Goal: Task Accomplishment & Management: Complete application form

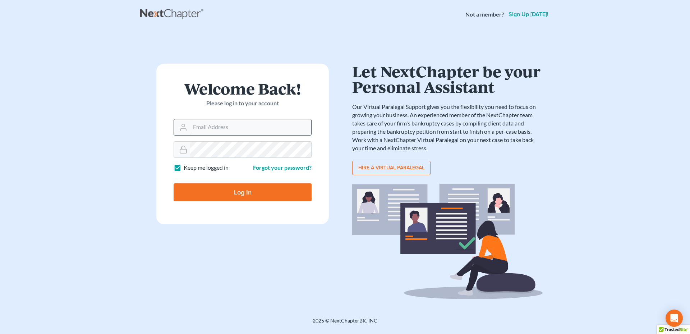
click at [229, 121] on input "Email Address" at bounding box center [250, 127] width 121 height 16
type input "[PERSON_NAME][EMAIL_ADDRESS][DOMAIN_NAME]"
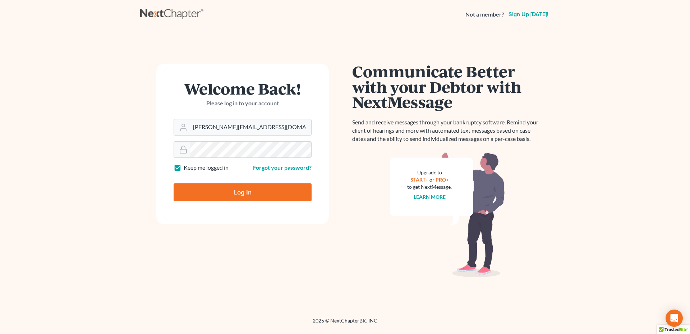
click at [248, 190] on input "Log In" at bounding box center [243, 192] width 138 height 18
type input "Thinking..."
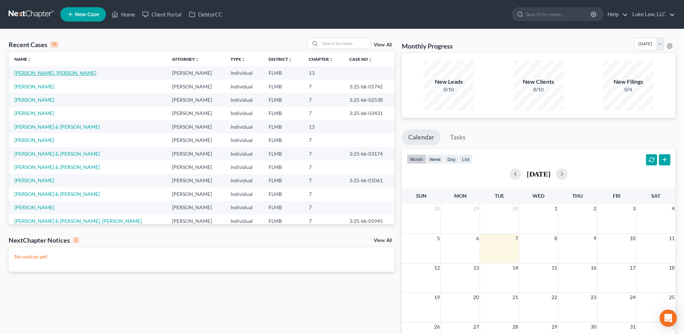
click at [32, 72] on link "[PERSON_NAME], [PERSON_NAME]" at bounding box center [55, 73] width 82 height 6
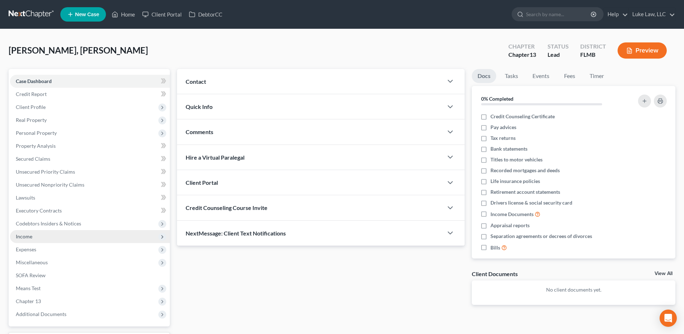
click at [27, 236] on span "Income" at bounding box center [24, 236] width 17 height 6
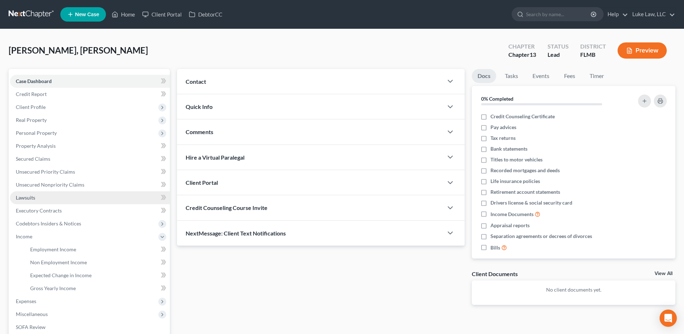
click at [34, 198] on span "Lawsuits" at bounding box center [25, 197] width 19 height 6
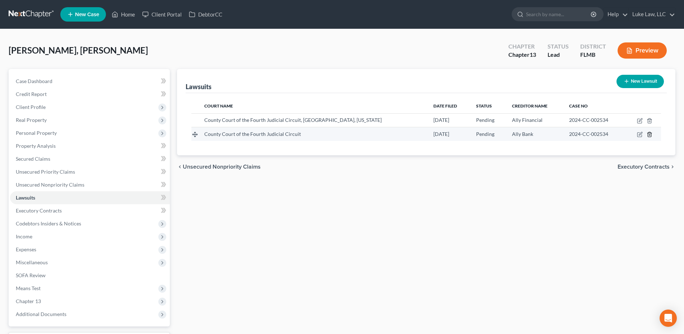
click at [650, 135] on line "button" at bounding box center [650, 134] width 0 height 1
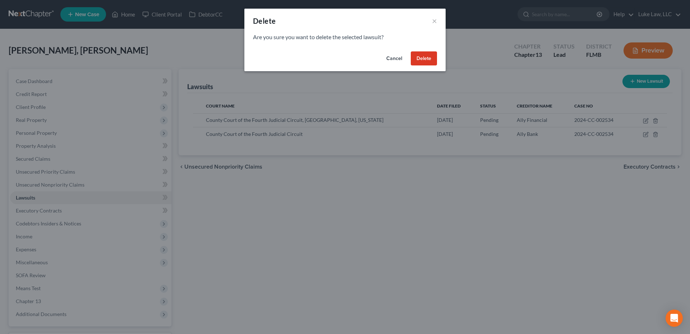
click at [417, 57] on button "Delete" at bounding box center [424, 58] width 26 height 14
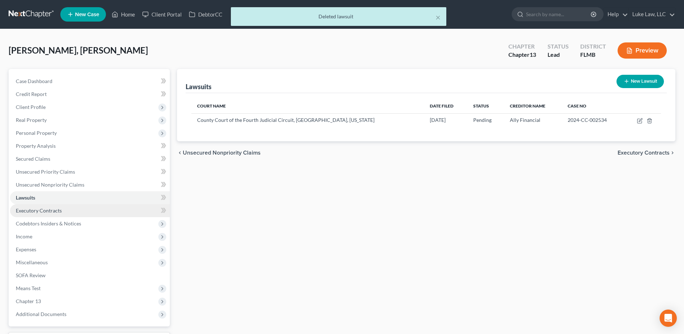
click at [42, 209] on span "Executory Contracts" at bounding box center [39, 210] width 46 height 6
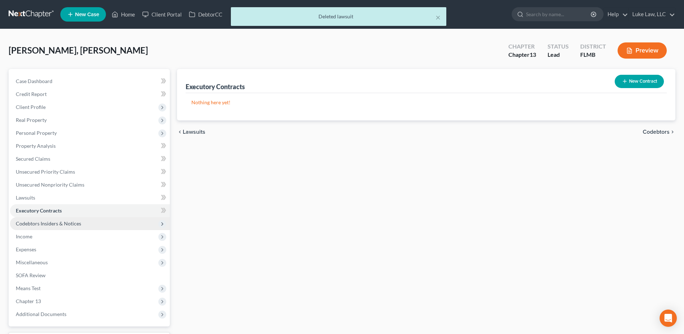
click at [49, 224] on span "Codebtors Insiders & Notices" at bounding box center [48, 223] width 65 height 6
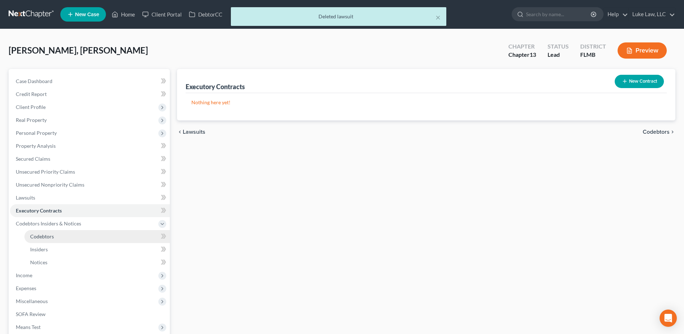
click at [49, 237] on span "Codebtors" at bounding box center [42, 236] width 24 height 6
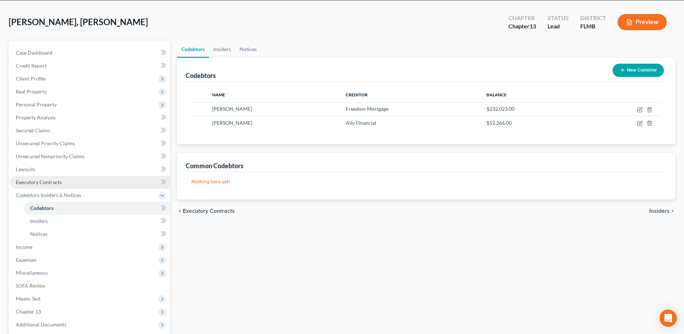
scroll to position [100, 0]
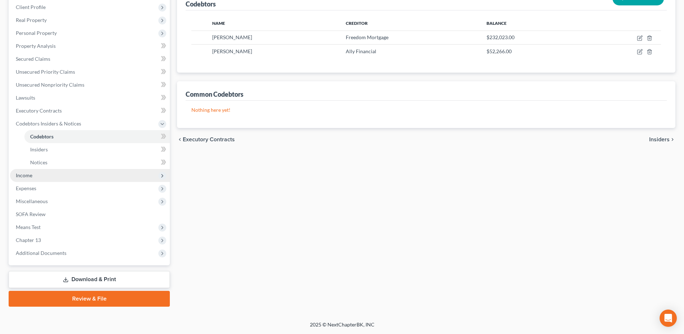
click at [28, 176] on span "Income" at bounding box center [24, 175] width 17 height 6
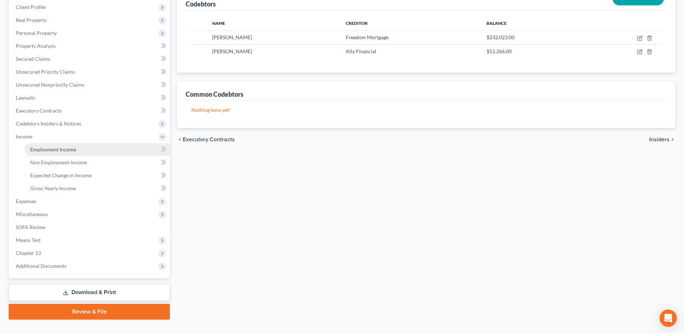
click at [68, 148] on span "Employment Income" at bounding box center [53, 149] width 46 height 6
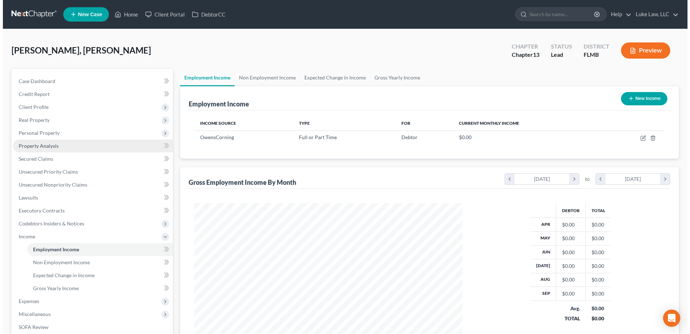
scroll to position [134, 282]
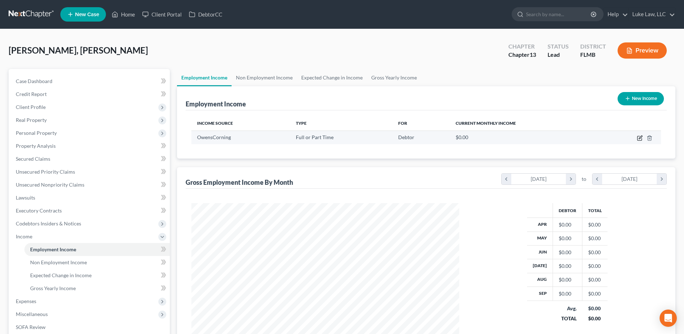
click at [641, 139] on icon "button" at bounding box center [640, 138] width 6 height 6
select select "0"
select select "9"
select select "0"
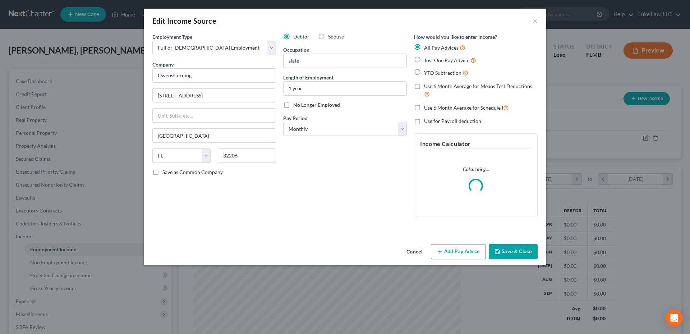
scroll to position [135, 285]
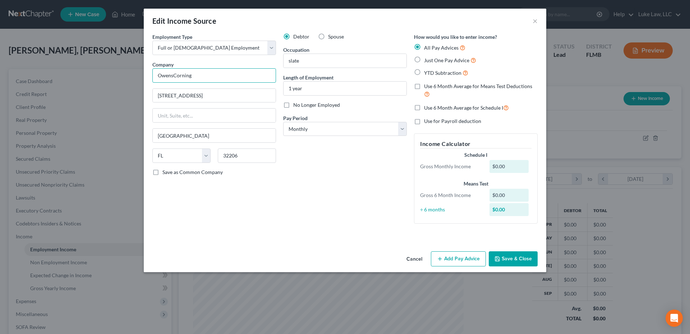
click at [200, 75] on input "OwensCorning" at bounding box center [214, 75] width 124 height 14
type input "O"
type input "OC Corporate Services, LLC"
type input "One [PERSON_NAME][GEOGRAPHIC_DATA]"
type input "[GEOGRAPHIC_DATA]"
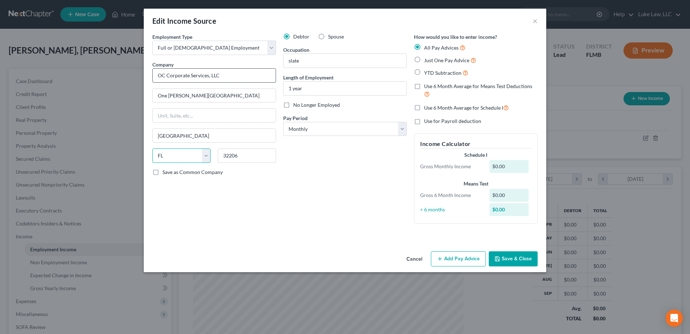
select select "36"
type input "43659"
click at [299, 61] on input "slate" at bounding box center [344, 61] width 123 height 14
type input "s"
type input "Granule Attendant"
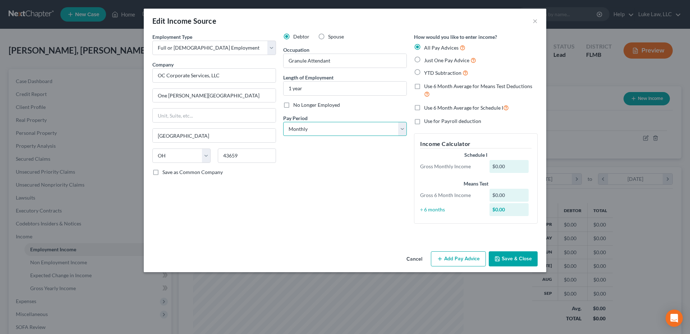
click at [401, 131] on select "Select Monthly Twice Monthly Every Other Week Weekly" at bounding box center [345, 129] width 124 height 14
select select "3"
click at [283, 122] on select "Select Monthly Twice Monthly Every Other Week Weekly" at bounding box center [345, 129] width 124 height 14
click at [455, 255] on button "Add Pay Advice" at bounding box center [458, 258] width 55 height 15
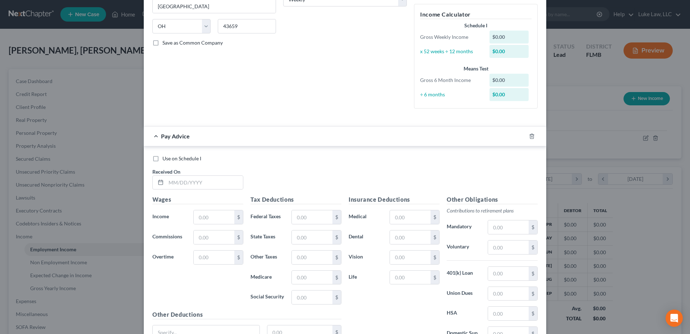
scroll to position [144, 0]
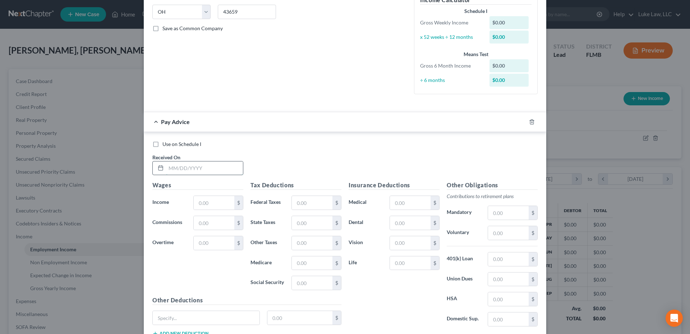
click at [190, 171] on input "text" at bounding box center [204, 168] width 77 height 14
type input "[DATE]"
type input "1,231.85"
click at [306, 203] on input "text" at bounding box center [312, 203] width 41 height 14
type input "97.04"
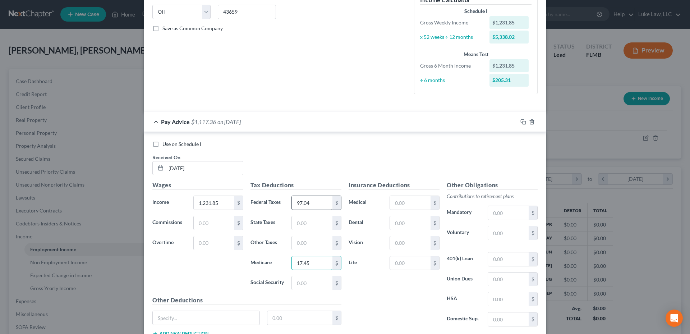
type input "17.45"
type input "74.58"
click at [400, 204] on input "text" at bounding box center [410, 203] width 41 height 14
type input "24.13"
type input "3.23"
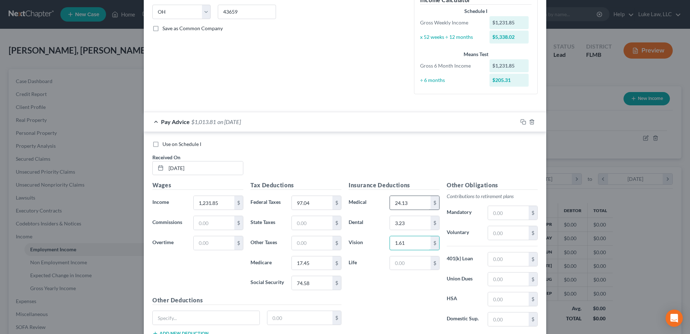
type input "1.61"
click at [499, 232] on input "text" at bounding box center [508, 233] width 41 height 14
type input "67.54"
click at [494, 319] on input "text" at bounding box center [508, 319] width 41 height 14
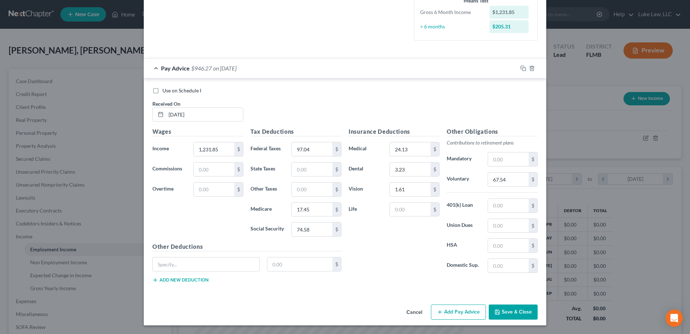
drag, startPoint x: 460, startPoint y: 308, endPoint x: 451, endPoint y: 275, distance: 33.7
click at [459, 308] on button "Add Pay Advice" at bounding box center [458, 311] width 55 height 15
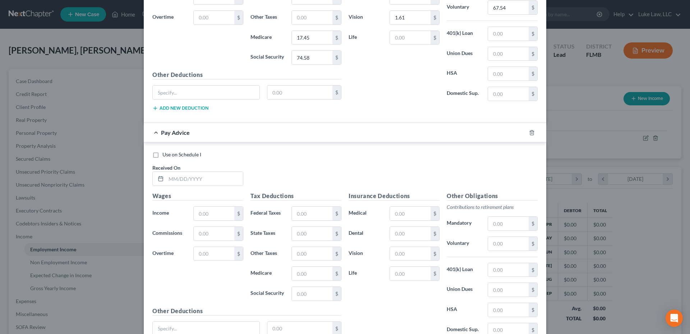
scroll to position [377, 0]
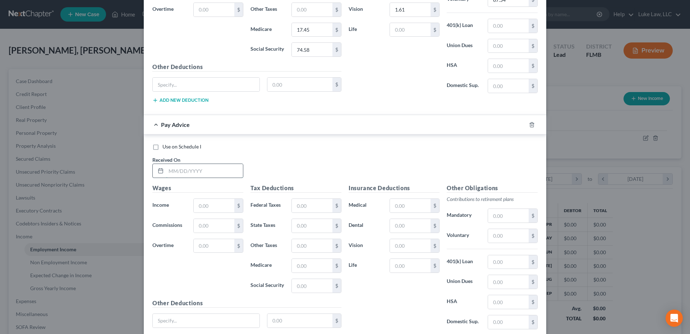
click at [181, 172] on input "text" at bounding box center [204, 171] width 77 height 14
type input "[DATE]"
type input "2,173.20"
type input "287.22"
type input "31.09"
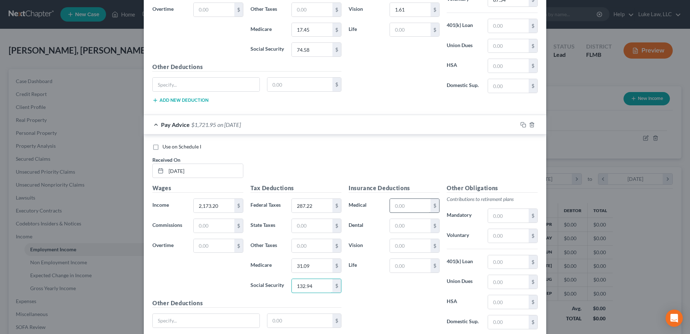
type input "132.94"
click at [404, 208] on input "text" at bounding box center [410, 206] width 41 height 14
type input "24.13"
click at [402, 228] on input "text" at bounding box center [410, 226] width 41 height 14
type input "3.23"
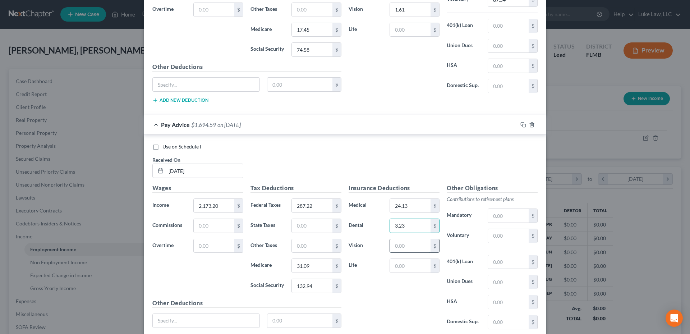
click at [400, 243] on input "text" at bounding box center [410, 246] width 41 height 14
type input "1.61"
click at [497, 237] on input "text" at bounding box center [508, 236] width 41 height 14
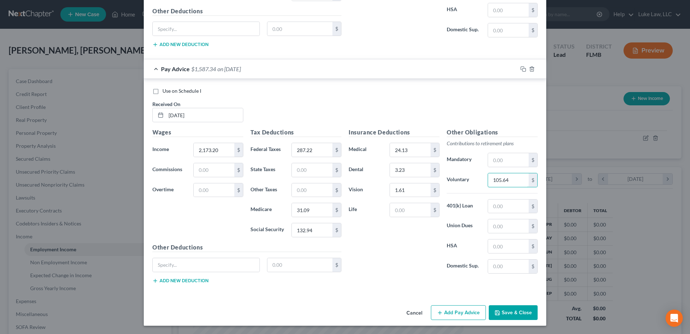
scroll to position [433, 0]
type input "105.64"
click at [451, 310] on button "Add Pay Advice" at bounding box center [458, 312] width 55 height 15
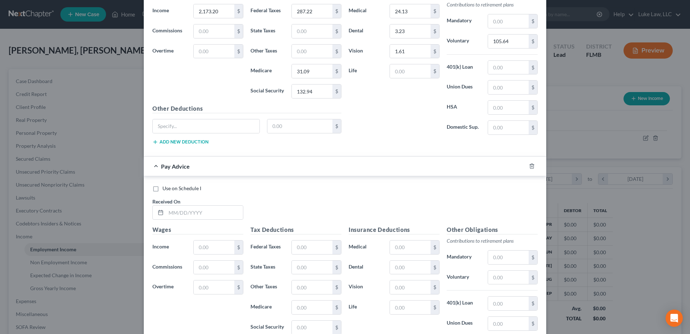
scroll to position [577, 0]
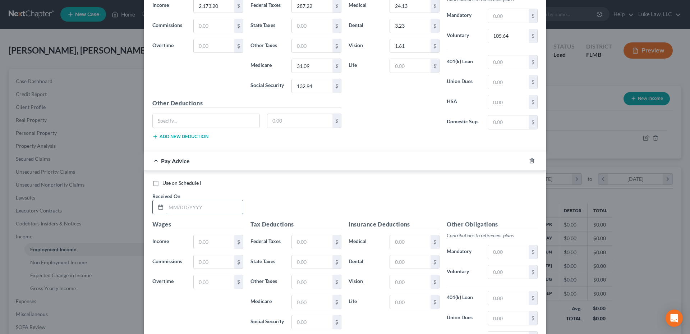
click at [176, 206] on input "text" at bounding box center [204, 207] width 77 height 14
type input "[DATE]"
click at [195, 244] on input "text" at bounding box center [214, 242] width 41 height 14
type input "1,750.14"
click at [299, 244] on input "text" at bounding box center [312, 242] width 41 height 14
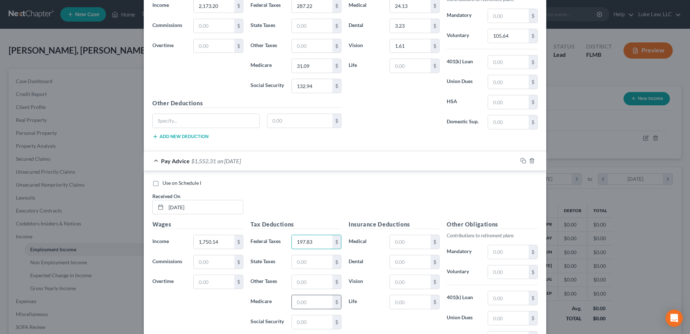
type input "197.83"
click at [304, 301] on input "text" at bounding box center [312, 302] width 41 height 14
type input "24.95"
click at [309, 322] on input "text" at bounding box center [312, 322] width 41 height 14
type input "106.71"
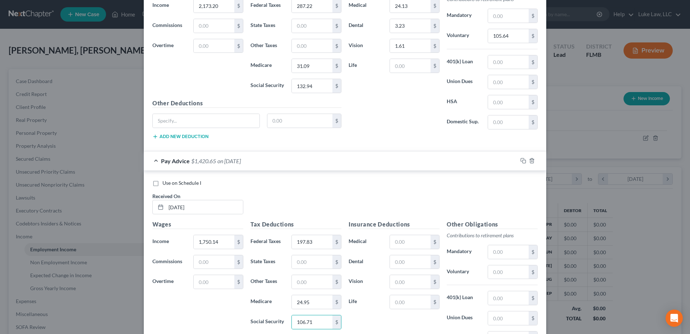
click at [397, 227] on h5 "Insurance Deductions" at bounding box center [394, 224] width 91 height 9
click at [395, 241] on input "text" at bounding box center [410, 242] width 41 height 14
type input "24.13"
click at [400, 262] on input "text" at bounding box center [410, 262] width 41 height 14
type input "3.23"
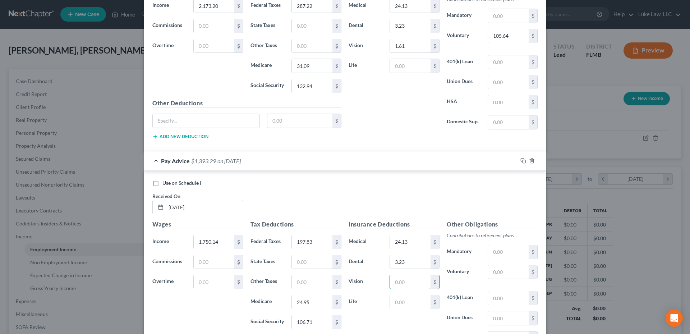
click at [402, 282] on input "text" at bounding box center [410, 282] width 41 height 14
type input "1.61"
click at [494, 272] on input "text" at bounding box center [508, 272] width 41 height 14
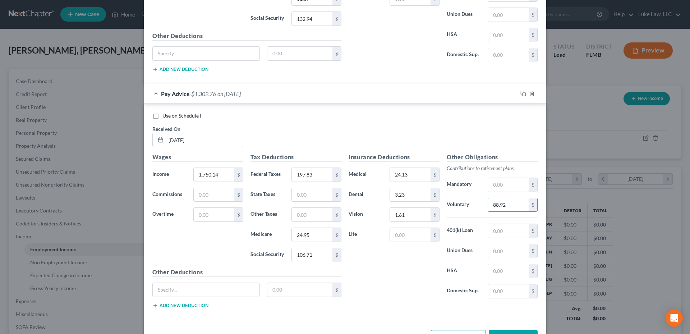
scroll to position [669, 0]
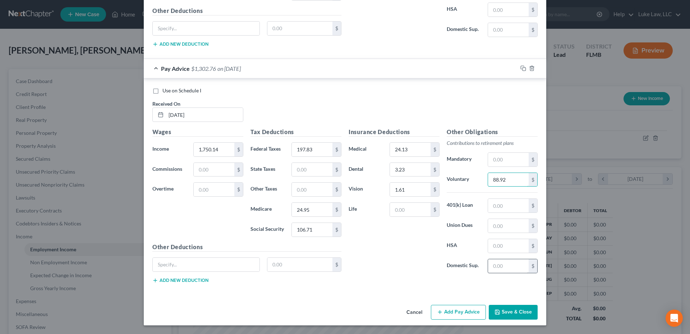
type input "88.92"
click at [500, 265] on input "text" at bounding box center [508, 266] width 41 height 14
click at [469, 314] on button "Add Pay Advice" at bounding box center [458, 312] width 55 height 15
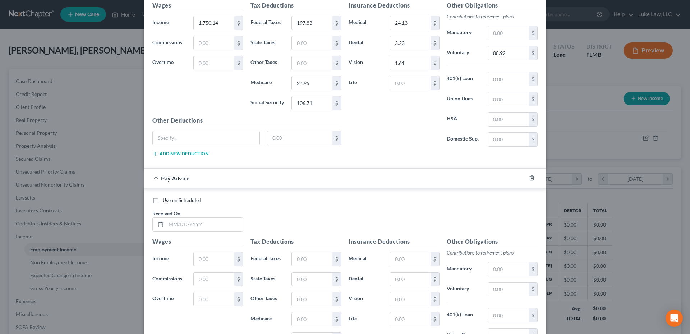
scroll to position [885, 0]
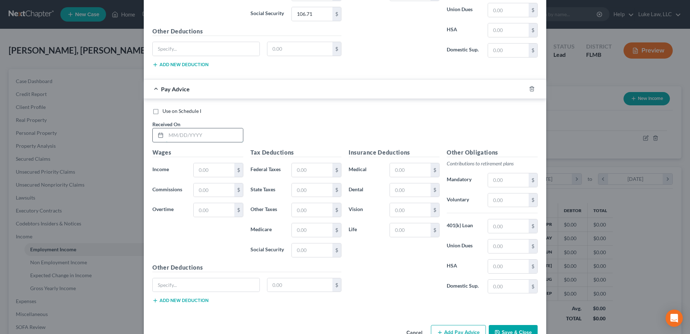
click at [191, 139] on input "text" at bounding box center [204, 135] width 77 height 14
type input "[DATE]"
click at [214, 170] on input "text" at bounding box center [214, 170] width 41 height 14
type input "1,314.87"
click at [299, 166] on input "text" at bounding box center [312, 170] width 41 height 14
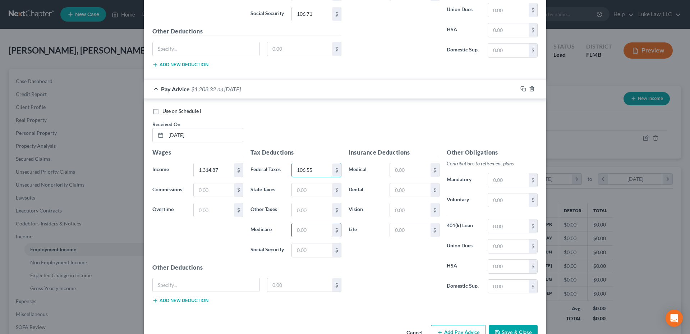
type input "106.55"
click at [299, 230] on input "text" at bounding box center [312, 230] width 41 height 14
type input "18.65"
click at [298, 254] on input "text" at bounding box center [312, 250] width 41 height 14
type input "79.73"
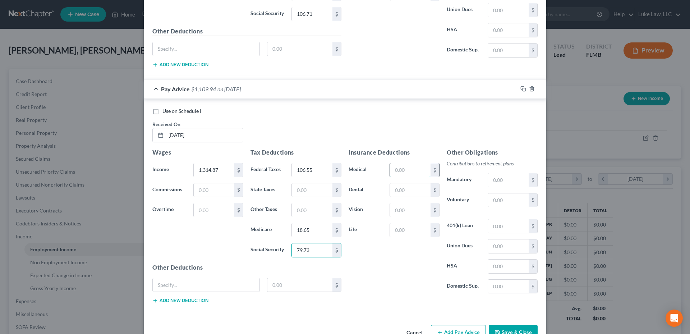
click at [394, 168] on input "text" at bounding box center [410, 170] width 41 height 14
type input "24.13"
click at [395, 194] on input "text" at bounding box center [410, 190] width 41 height 14
type input "3.23"
click at [396, 208] on input "text" at bounding box center [410, 210] width 41 height 14
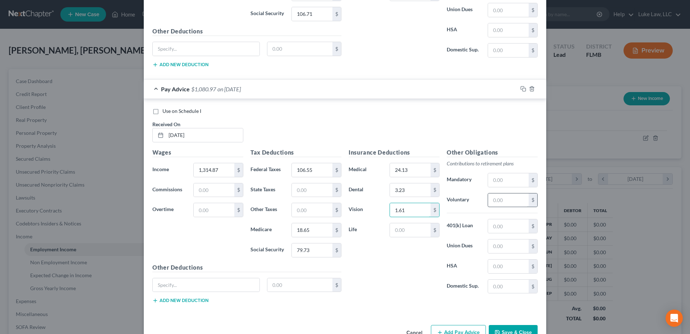
type input "1.61"
click at [498, 198] on input "text" at bounding box center [508, 200] width 41 height 14
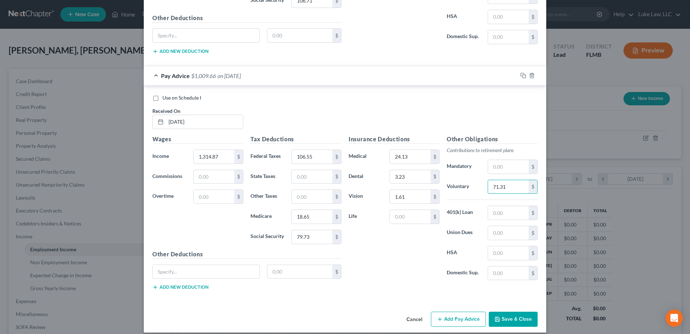
scroll to position [905, 0]
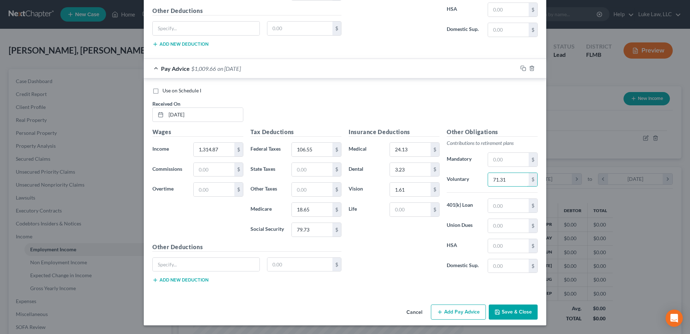
type input "71.31"
click at [455, 308] on button "Add Pay Advice" at bounding box center [458, 311] width 55 height 15
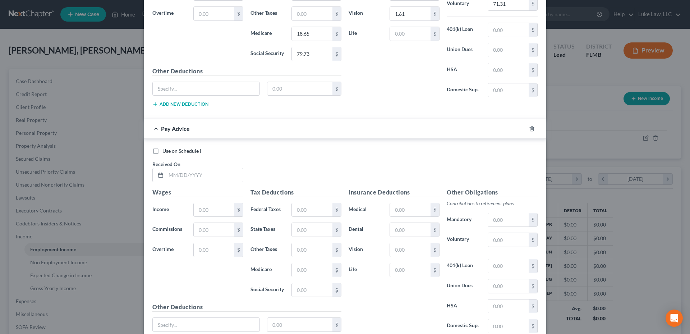
scroll to position [1085, 0]
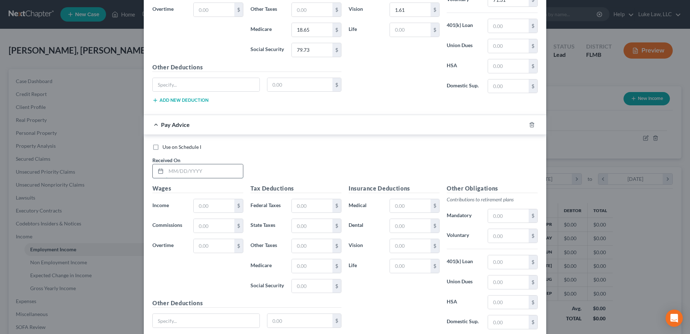
click at [189, 171] on input "text" at bounding box center [204, 171] width 77 height 14
type input "[DATE]"
type input "2,579.32"
click at [313, 203] on input "text" at bounding box center [312, 206] width 41 height 14
type input "359.25"
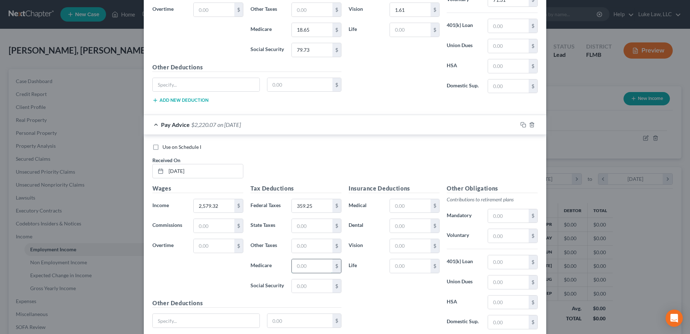
click at [305, 264] on input "text" at bounding box center [312, 266] width 41 height 14
type input "36.88"
click at [312, 285] on input "text" at bounding box center [312, 286] width 41 height 14
type input "158.12"
click at [398, 204] on input "text" at bounding box center [410, 206] width 41 height 14
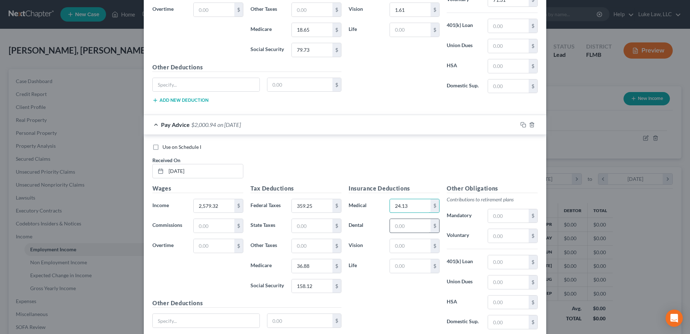
type input "24.13"
click at [398, 227] on input "text" at bounding box center [410, 226] width 41 height 14
type input "3.23"
click at [394, 246] on input "text" at bounding box center [410, 246] width 41 height 14
type input "1.61"
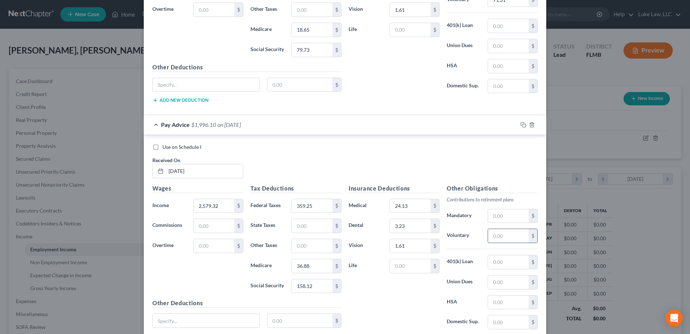
click at [506, 238] on input "text" at bounding box center [508, 236] width 41 height 14
type input "138.88"
click at [497, 320] on input "text" at bounding box center [508, 322] width 41 height 14
click at [300, 205] on input "359.25" at bounding box center [312, 206] width 41 height 14
click at [300, 206] on input "359.25" at bounding box center [312, 206] width 41 height 14
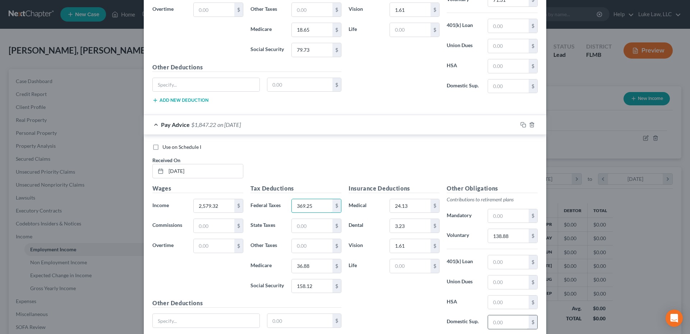
type input "369.25"
click at [497, 322] on input "text" at bounding box center [508, 322] width 41 height 14
click at [303, 266] on input "36.88" at bounding box center [312, 266] width 41 height 14
click at [303, 263] on input "36.88" at bounding box center [312, 266] width 41 height 14
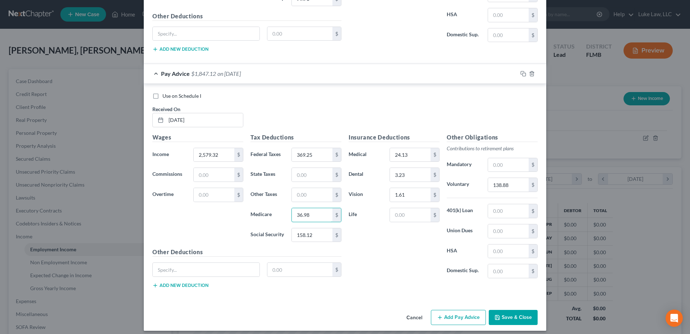
scroll to position [1141, 0]
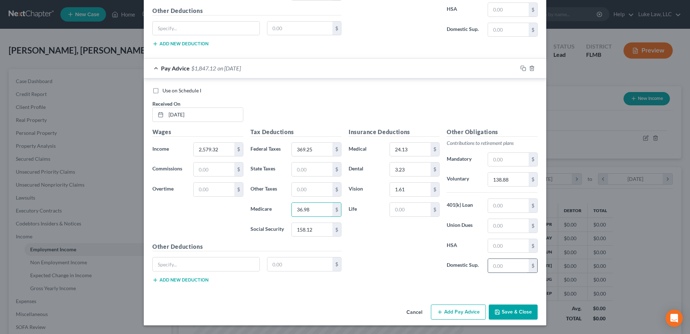
type input "36.98"
click at [490, 264] on input "text" at bounding box center [508, 266] width 41 height 14
drag, startPoint x: 457, startPoint y: 310, endPoint x: 460, endPoint y: 282, distance: 27.8
click at [457, 310] on button "Add Pay Advice" at bounding box center [458, 311] width 55 height 15
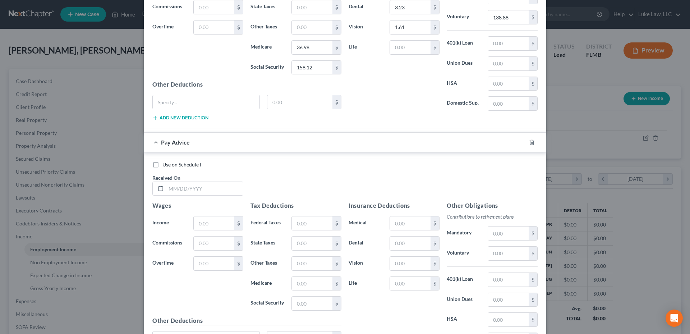
scroll to position [1357, 0]
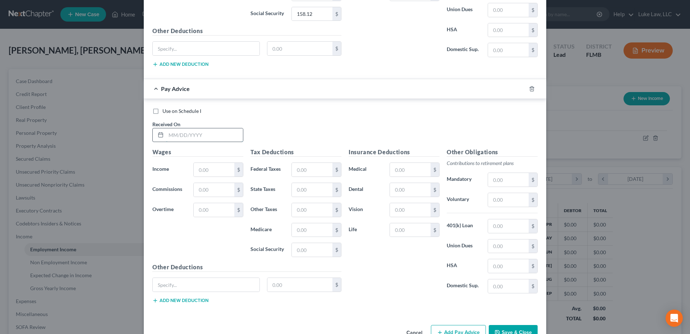
click at [183, 137] on input "text" at bounding box center [204, 135] width 77 height 14
type input "[DATE]"
type input "1,687.98"
click at [301, 168] on input "text" at bounding box center [312, 170] width 41 height 14
type input "184.84"
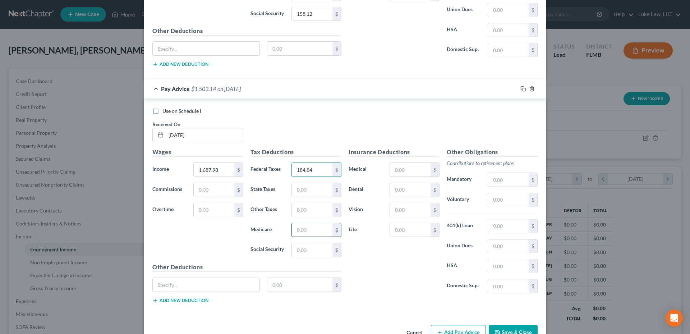
click at [293, 228] on input "text" at bounding box center [312, 230] width 41 height 14
type input "24.06"
click at [296, 247] on input "text" at bounding box center [312, 250] width 41 height 14
type input "102.86"
click at [395, 165] on input "text" at bounding box center [410, 170] width 41 height 14
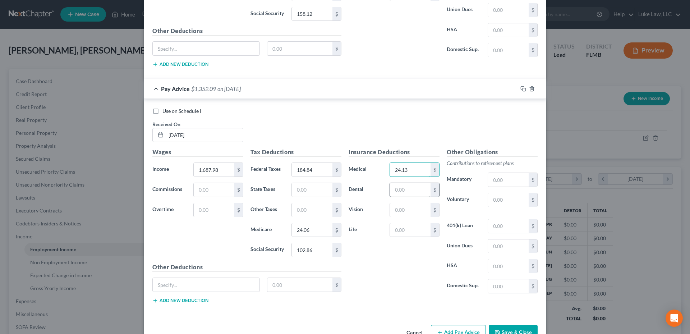
type input "24.13"
click at [397, 193] on input "text" at bounding box center [410, 190] width 41 height 14
type input "3.23"
click at [393, 211] on input "text" at bounding box center [410, 210] width 41 height 14
type input "1.61"
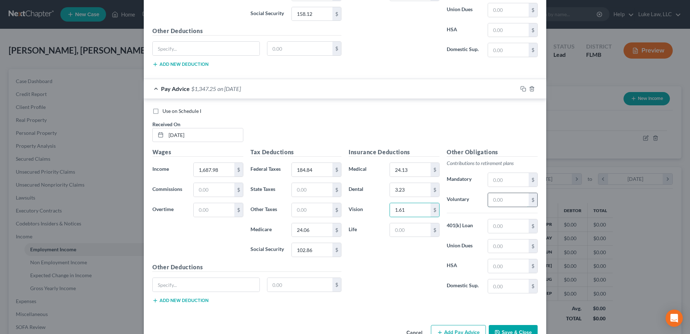
click at [494, 197] on input "text" at bounding box center [508, 200] width 41 height 14
type input "85.79"
click at [494, 286] on input "text" at bounding box center [508, 286] width 41 height 14
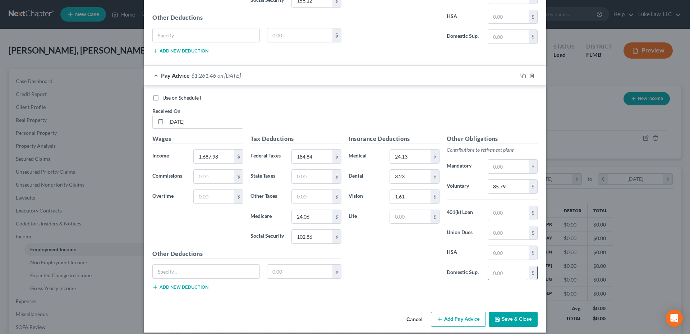
scroll to position [1377, 0]
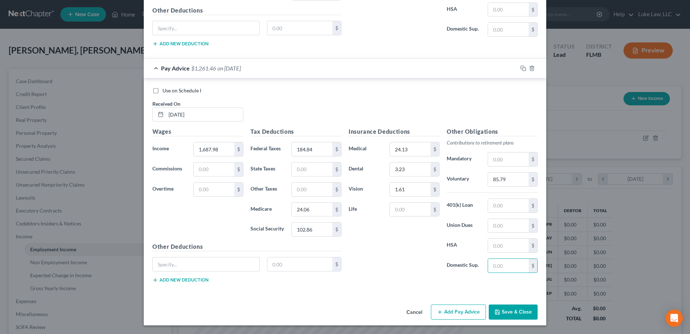
click at [465, 310] on button "Add Pay Advice" at bounding box center [458, 311] width 55 height 15
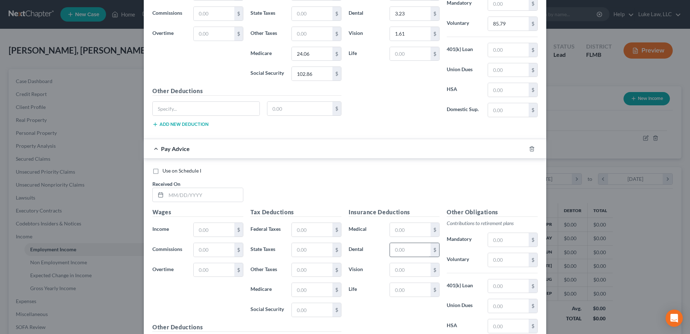
scroll to position [1557, 0]
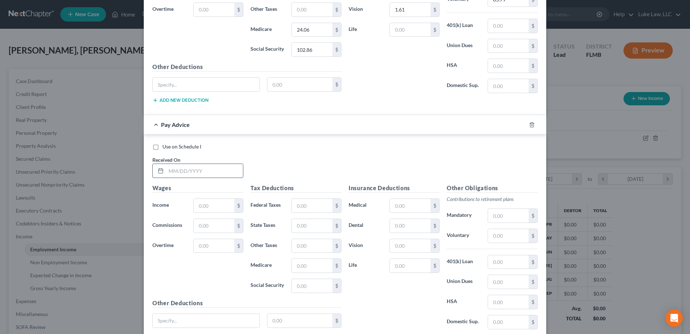
click at [202, 172] on input "text" at bounding box center [204, 171] width 77 height 14
type input "[DATE]"
click at [198, 204] on input "text" at bounding box center [214, 206] width 41 height 14
type input "2,096.78"
click at [309, 204] on input "text" at bounding box center [312, 206] width 41 height 14
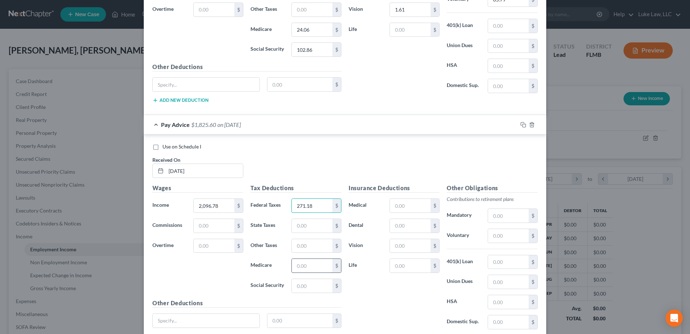
type input "271.18"
click at [299, 264] on input "text" at bounding box center [312, 266] width 41 height 14
type input "29.98"
click at [297, 285] on input "text" at bounding box center [312, 286] width 41 height 14
type input "128.20"
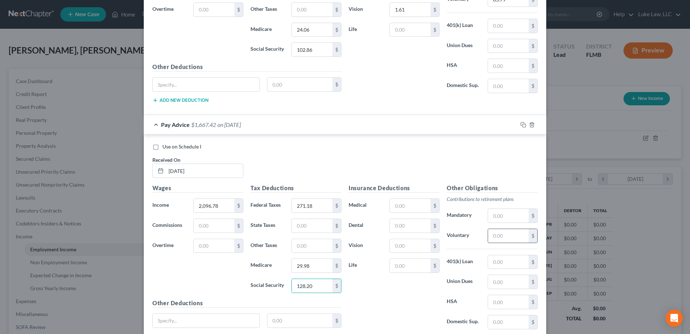
click at [491, 238] on input "text" at bounding box center [508, 236] width 41 height 14
type input "102.14"
click at [397, 203] on input "text" at bounding box center [410, 206] width 41 height 14
type input "24.13"
click at [399, 224] on input "text" at bounding box center [410, 226] width 41 height 14
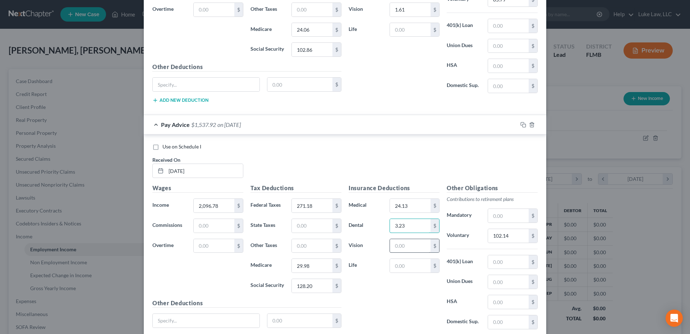
type input "3.23"
click at [398, 245] on input "text" at bounding box center [410, 246] width 41 height 14
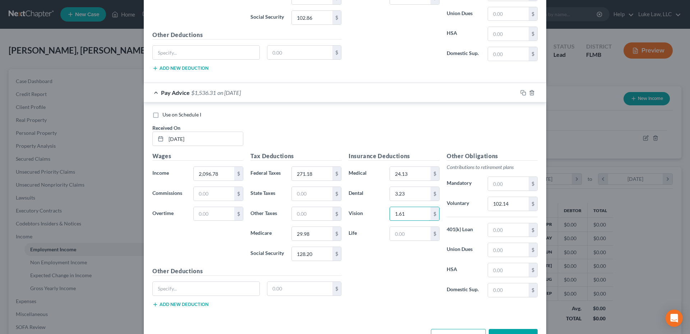
scroll to position [1613, 0]
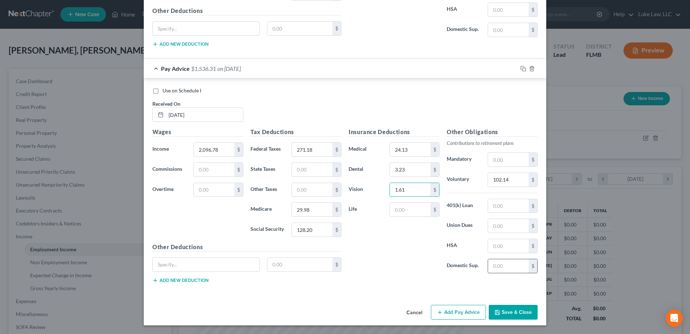
type input "1.61"
click at [490, 264] on input "text" at bounding box center [508, 266] width 41 height 14
click at [464, 313] on button "Add Pay Advice" at bounding box center [458, 312] width 55 height 15
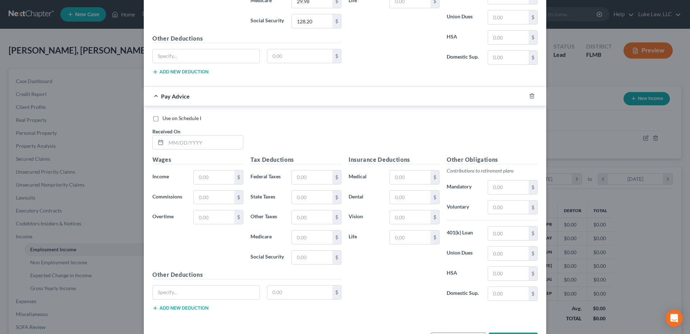
scroll to position [1829, 0]
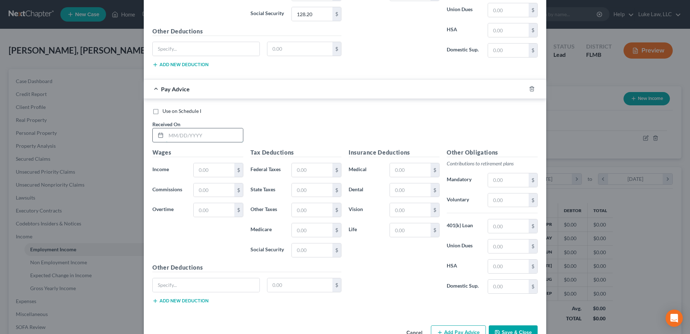
click at [205, 131] on input "text" at bounding box center [204, 135] width 77 height 14
type input "[DATE]"
click at [200, 174] on input "text" at bounding box center [214, 170] width 41 height 14
type input "1,729.62"
click at [301, 165] on input "text" at bounding box center [312, 170] width 41 height 14
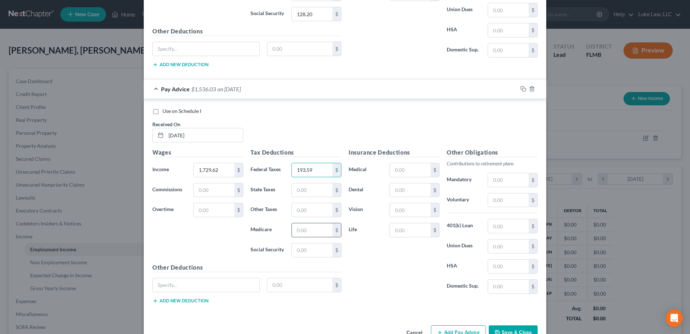
type input "193.59"
click at [295, 233] on input "text" at bounding box center [312, 230] width 41 height 14
type input "24.66"
click at [297, 245] on input "text" at bounding box center [312, 250] width 41 height 14
type input "105.44"
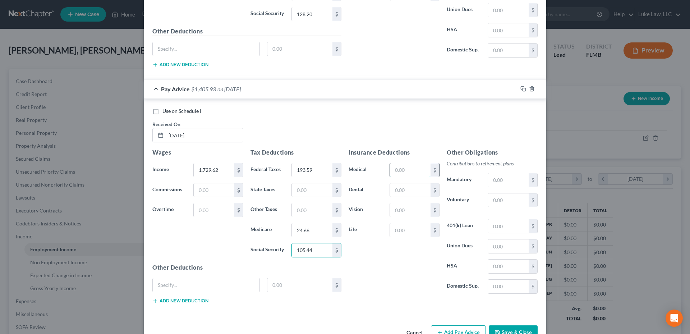
click at [396, 174] on input "text" at bounding box center [410, 170] width 41 height 14
type input "24.13"
click at [395, 188] on input "text" at bounding box center [410, 190] width 41 height 14
type input "3.23"
click at [395, 211] on input "text" at bounding box center [410, 210] width 41 height 14
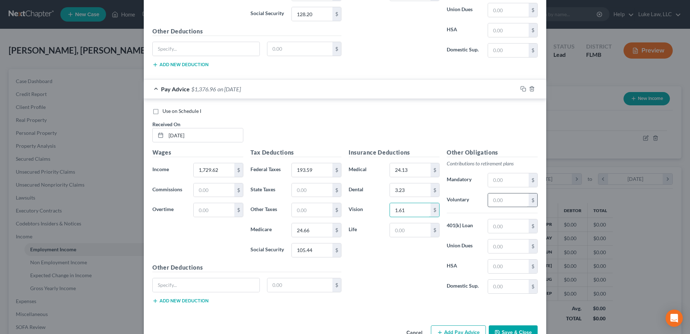
type input "1.61"
click at [494, 197] on input "text" at bounding box center [508, 200] width 41 height 14
type input "87.65"
click at [495, 289] on input "text" at bounding box center [508, 287] width 41 height 14
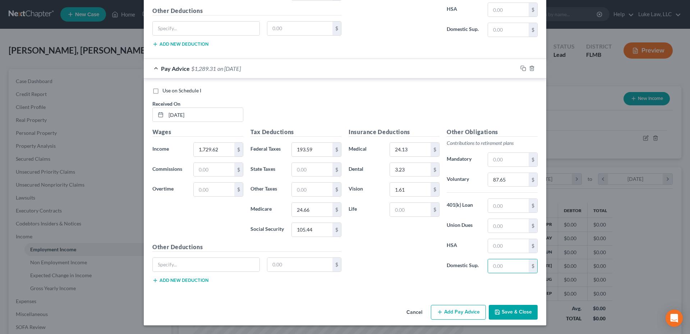
click at [453, 314] on button "Add Pay Advice" at bounding box center [458, 312] width 55 height 15
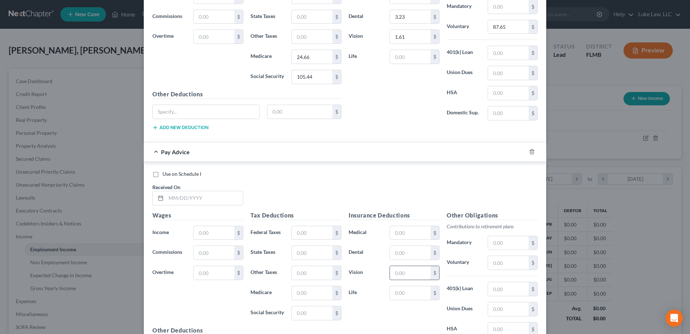
scroll to position [2065, 0]
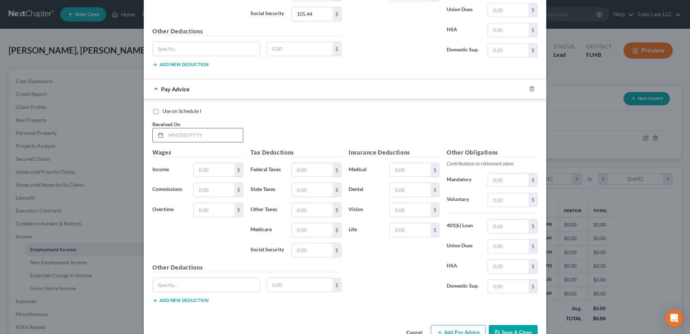
click at [185, 135] on input "text" at bounding box center [204, 135] width 77 height 14
type input "[DATE]"
click at [197, 174] on input "text" at bounding box center [214, 170] width 41 height 14
type input "2,099.11"
click at [302, 172] on input "text" at bounding box center [312, 170] width 41 height 14
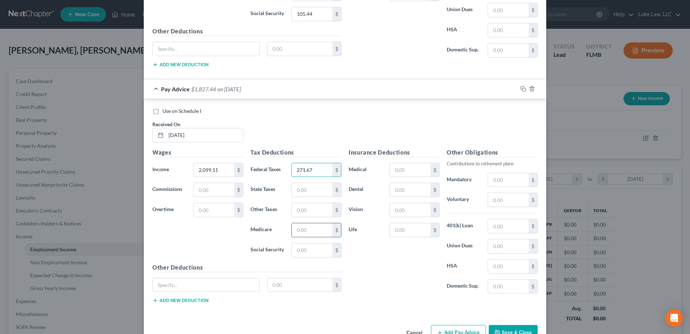
type input "271.67"
click at [299, 230] on input "text" at bounding box center [312, 230] width 41 height 14
type input "30.02"
drag, startPoint x: 298, startPoint y: 249, endPoint x: 302, endPoint y: 250, distance: 4.4
click at [299, 249] on input "text" at bounding box center [312, 250] width 41 height 14
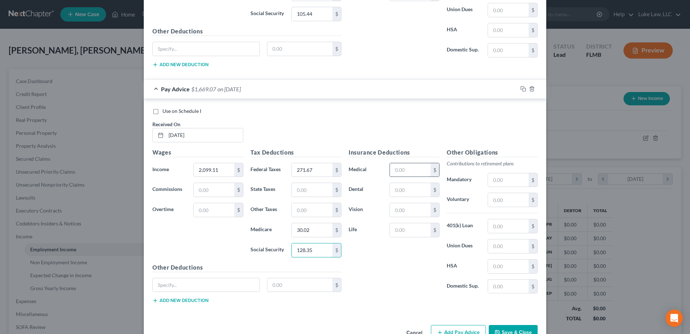
type input "128.35"
click at [406, 170] on input "text" at bounding box center [410, 170] width 41 height 14
type input "24.13"
click at [394, 185] on input "text" at bounding box center [410, 190] width 41 height 14
type input "3.23"
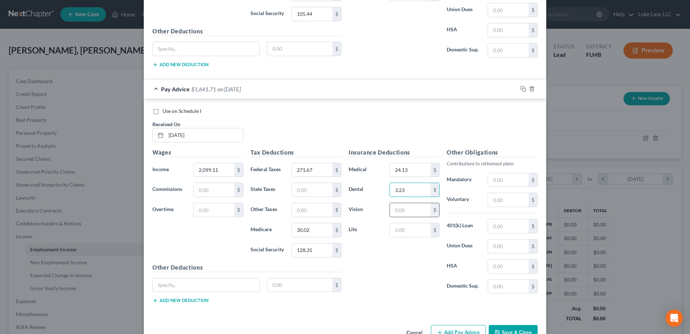
click at [391, 210] on input "text" at bounding box center [410, 210] width 41 height 14
type input "1.61"
click at [492, 201] on input "text" at bounding box center [508, 200] width 41 height 14
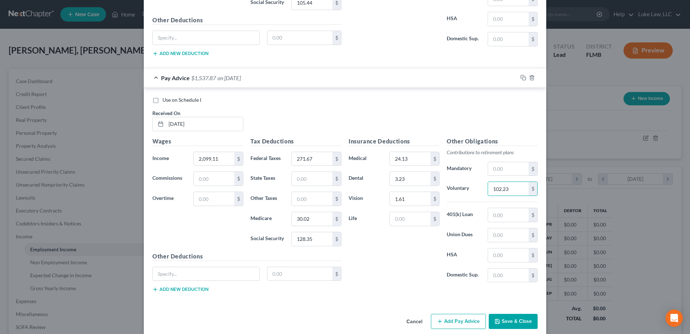
scroll to position [2085, 0]
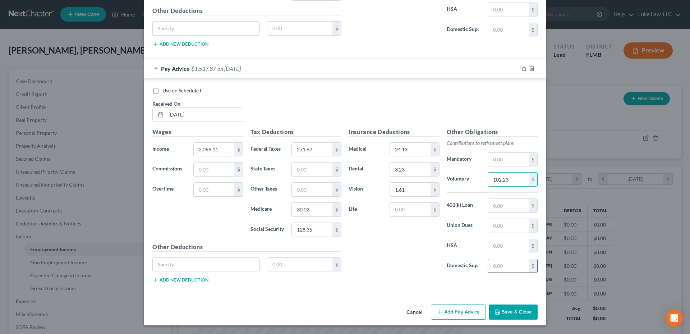
type input "102.23"
click at [501, 266] on input "text" at bounding box center [508, 266] width 41 height 14
click at [465, 315] on button "Add Pay Advice" at bounding box center [458, 311] width 55 height 15
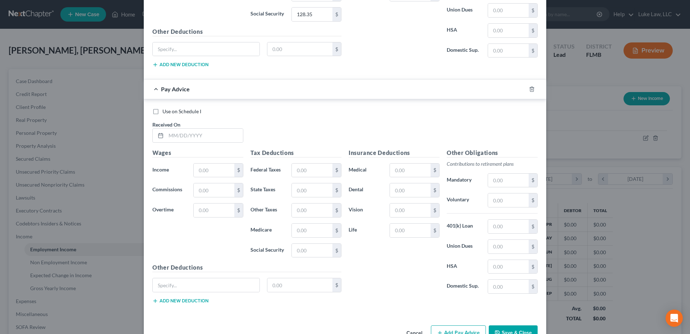
scroll to position [2301, 0]
click at [195, 133] on input "text" at bounding box center [204, 135] width 77 height 14
type input "[DATE]"
click at [217, 167] on input "text" at bounding box center [214, 170] width 41 height 14
type input "1,796.41"
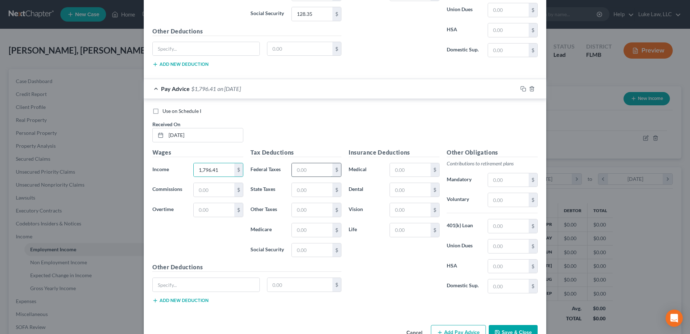
click at [295, 167] on input "text" at bounding box center [312, 170] width 41 height 14
type input "207.65"
click at [293, 229] on input "text" at bounding box center [312, 230] width 41 height 14
type input "25.62"
drag, startPoint x: 302, startPoint y: 251, endPoint x: 305, endPoint y: 253, distance: 3.9
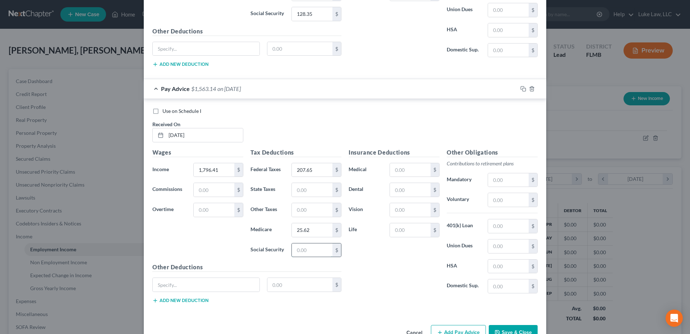
click at [302, 251] on input "text" at bounding box center [312, 250] width 41 height 14
type input "109.58"
click at [407, 172] on input "text" at bounding box center [410, 170] width 41 height 14
type input "24.13"
click at [402, 189] on input "text" at bounding box center [410, 190] width 41 height 14
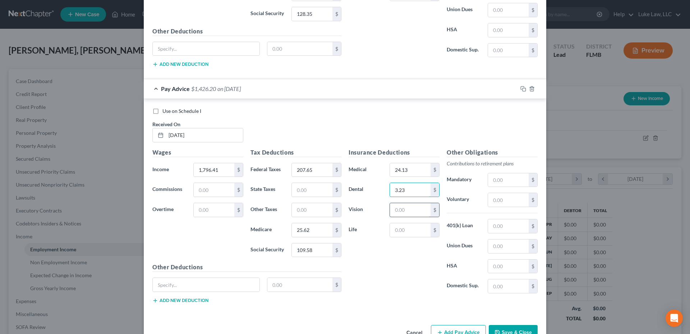
type input "3.23"
click at [400, 205] on input "text" at bounding box center [410, 210] width 41 height 14
type input "1.61"
click at [488, 198] on input "text" at bounding box center [508, 200] width 41 height 14
type input "90.52"
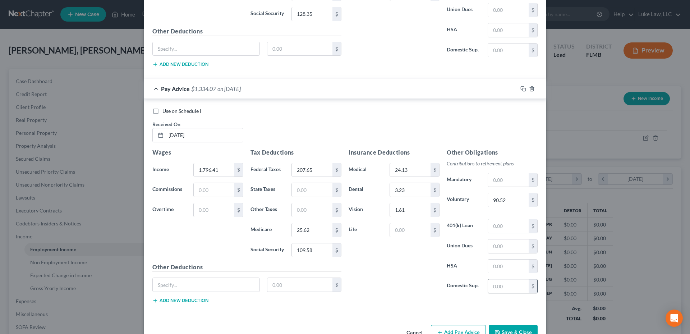
click at [499, 279] on div "$" at bounding box center [513, 286] width 50 height 14
click at [497, 286] on input "text" at bounding box center [508, 286] width 41 height 14
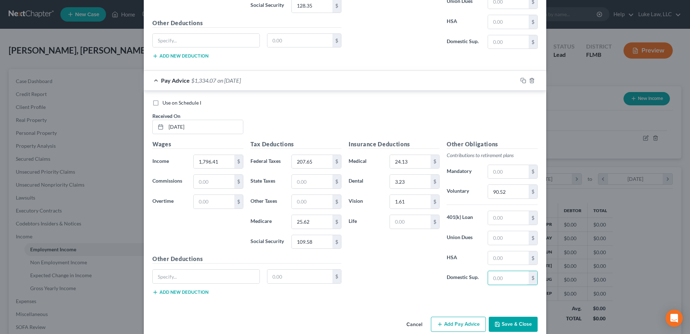
scroll to position [2321, 0]
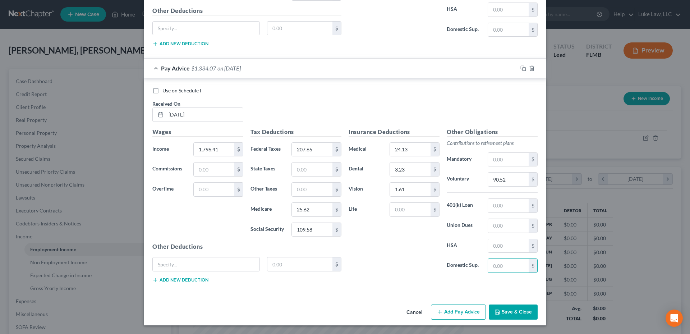
click at [452, 310] on button "Add Pay Advice" at bounding box center [458, 311] width 55 height 15
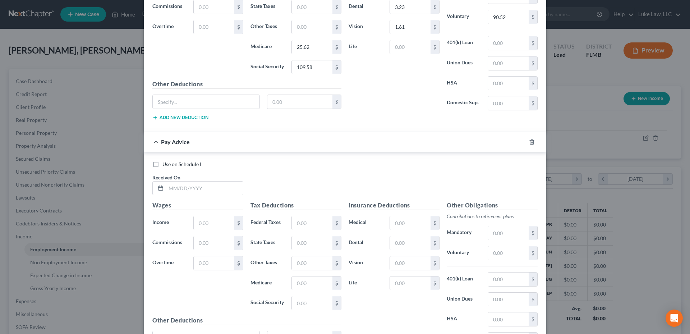
scroll to position [2501, 0]
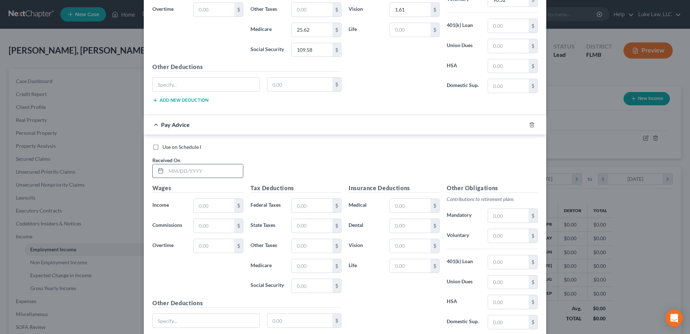
click at [199, 171] on input "text" at bounding box center [204, 171] width 77 height 14
type input "[DATE]"
type input "2,217.48"
click at [309, 204] on input "text" at bounding box center [312, 206] width 41 height 14
type input "296.57"
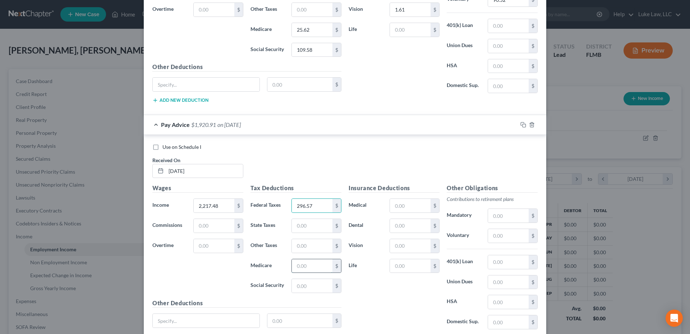
click at [299, 267] on input "text" at bounding box center [312, 266] width 41 height 14
type input "31.74"
click at [305, 281] on input "text" at bounding box center [312, 286] width 41 height 14
type input "135.69"
click at [400, 205] on input "text" at bounding box center [410, 206] width 41 height 14
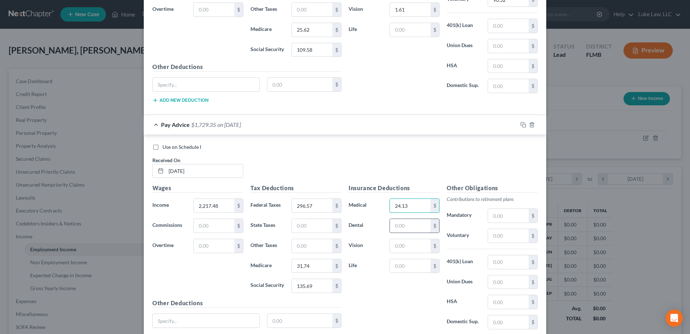
type input "24.13"
click at [396, 225] on input "text" at bounding box center [410, 226] width 41 height 14
type input "3.23"
click at [402, 243] on input "text" at bounding box center [410, 246] width 41 height 14
type input "1.61"
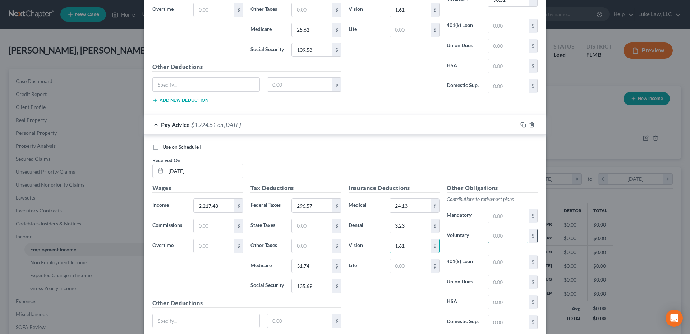
click at [500, 235] on input "text" at bounding box center [508, 236] width 41 height 14
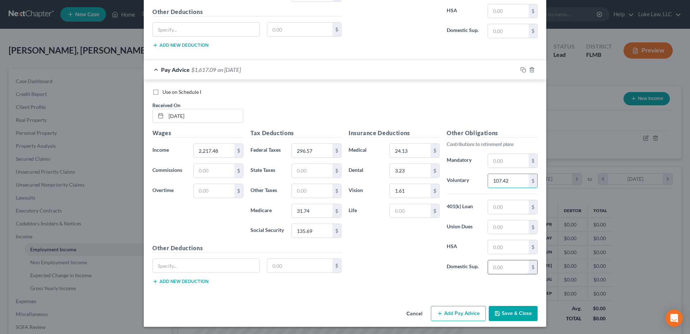
scroll to position [2557, 0]
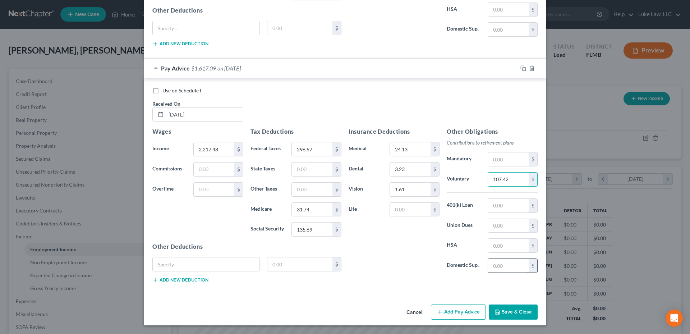
type input "107.42"
click at [493, 261] on input "text" at bounding box center [508, 266] width 41 height 14
click at [460, 316] on button "Add Pay Advice" at bounding box center [458, 311] width 55 height 15
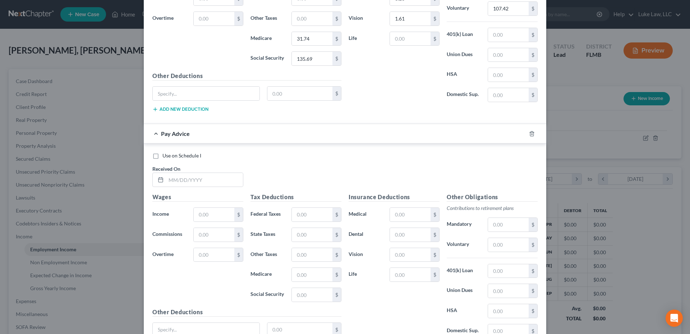
scroll to position [2737, 0]
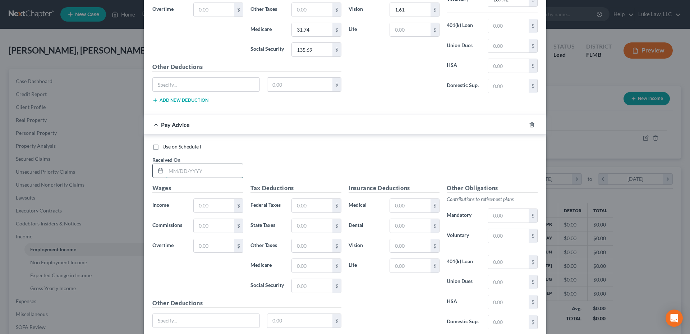
click at [177, 169] on input "text" at bounding box center [204, 171] width 77 height 14
type input "[DATE]"
click at [200, 203] on input "text" at bounding box center [214, 206] width 41 height 14
type input "2,183.44"
click at [301, 206] on input "text" at bounding box center [312, 206] width 41 height 14
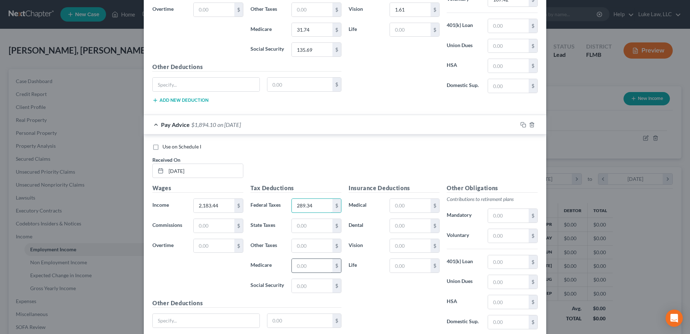
type input "289.34"
click at [300, 267] on input "text" at bounding box center [312, 266] width 41 height 14
type input "31.24"
click at [301, 282] on input "text" at bounding box center [312, 286] width 41 height 14
type input "133.58"
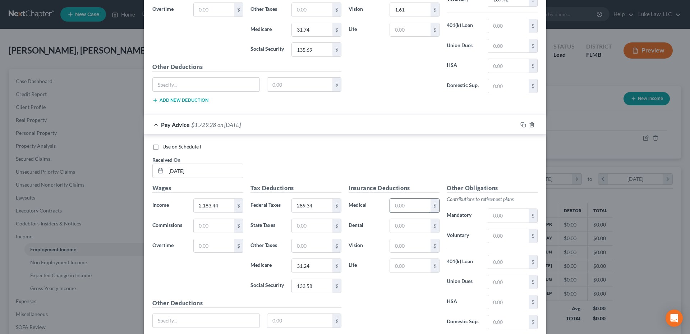
click at [402, 205] on input "text" at bounding box center [410, 206] width 41 height 14
type input "24.13"
click at [404, 226] on input "text" at bounding box center [410, 226] width 41 height 14
type input "3.23"
click at [400, 243] on input "text" at bounding box center [410, 246] width 41 height 14
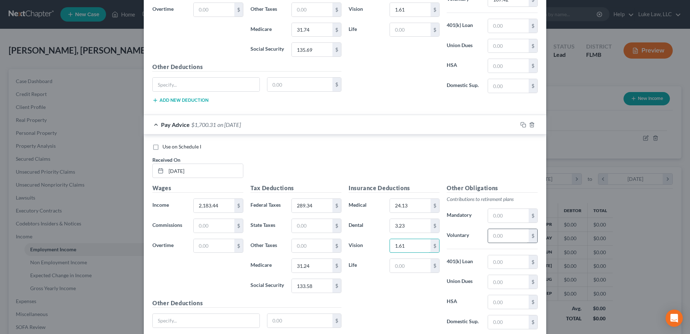
type input "1.61"
click at [497, 234] on input "text" at bounding box center [508, 236] width 41 height 14
type input "106.25"
click at [501, 320] on input "text" at bounding box center [508, 322] width 41 height 14
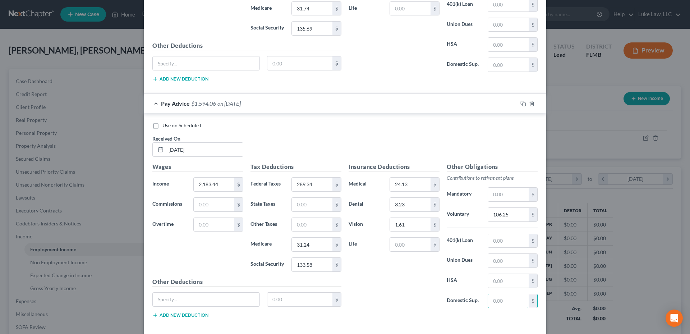
scroll to position [2793, 0]
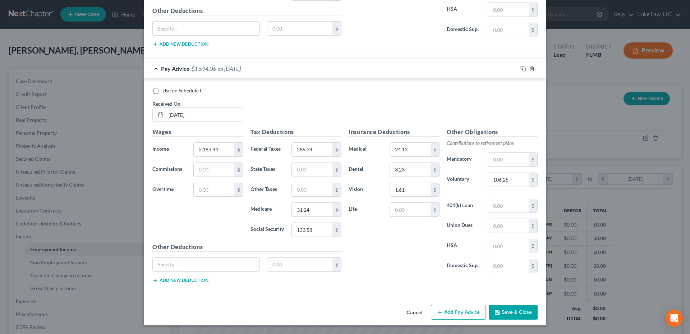
click at [468, 314] on button "Add Pay Advice" at bounding box center [458, 312] width 55 height 15
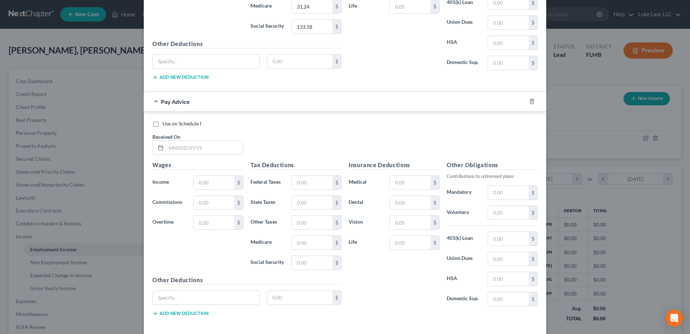
scroll to position [3008, 0]
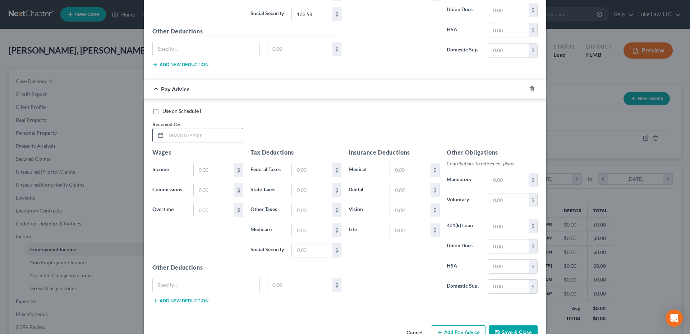
click at [168, 131] on input "text" at bounding box center [204, 135] width 77 height 14
type input "[DATE]"
click at [201, 172] on input "text" at bounding box center [214, 170] width 41 height 14
type input "1,746.14"
click at [299, 168] on input "text" at bounding box center [312, 170] width 41 height 14
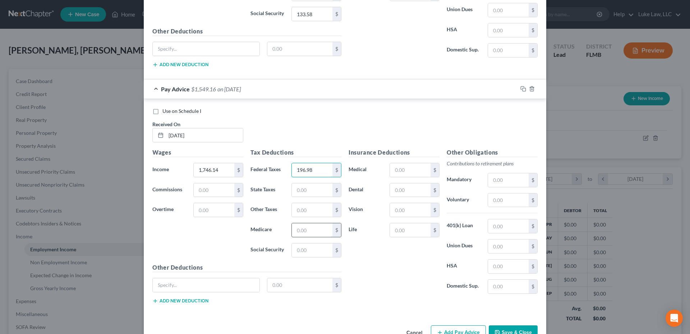
type input "196.98"
drag, startPoint x: 296, startPoint y: 230, endPoint x: 297, endPoint y: 218, distance: 11.5
click at [296, 230] on input "text" at bounding box center [312, 230] width 41 height 14
type input "24.90"
click at [295, 248] on input "text" at bounding box center [312, 250] width 41 height 14
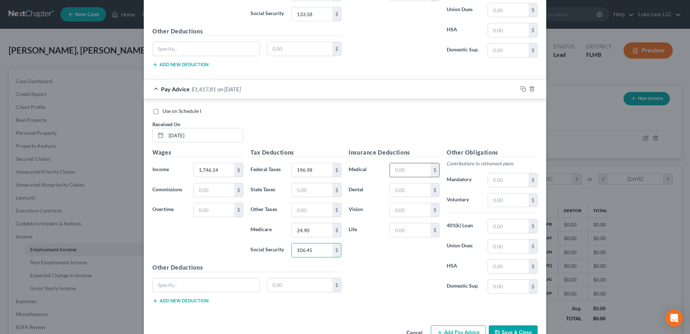
type input "106.45"
click at [393, 175] on input "text" at bounding box center [410, 170] width 41 height 14
type input "24.13"
click at [401, 191] on input "text" at bounding box center [410, 190] width 41 height 14
type input "3.23"
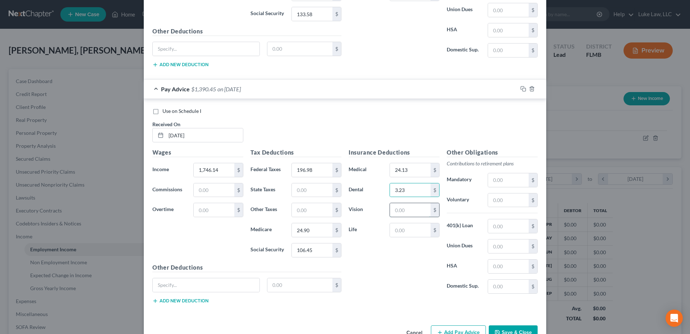
click at [393, 211] on input "text" at bounding box center [410, 210] width 41 height 14
type input "1.61"
click at [496, 199] on input "text" at bounding box center [508, 200] width 41 height 14
type input "88.76"
click at [495, 286] on input "text" at bounding box center [508, 287] width 41 height 14
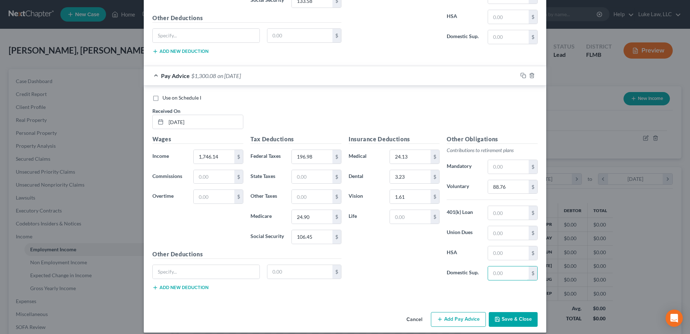
scroll to position [3029, 0]
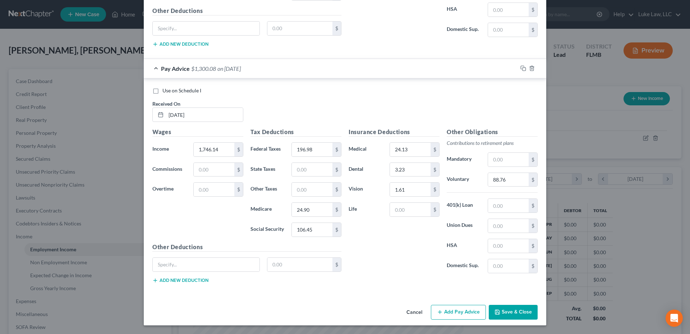
click at [448, 316] on button "Add Pay Advice" at bounding box center [458, 312] width 55 height 15
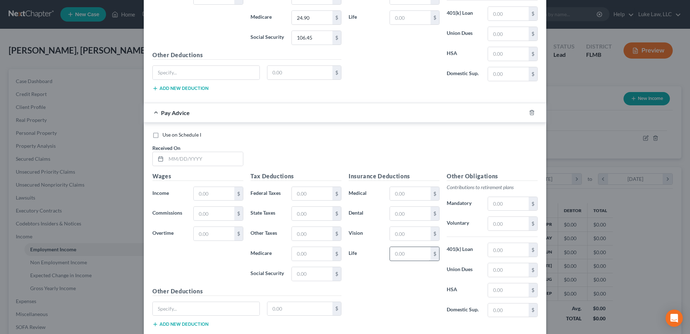
scroll to position [3245, 0]
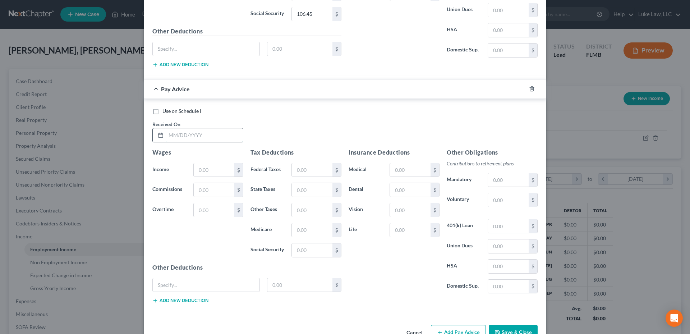
click at [179, 135] on input "text" at bounding box center [204, 135] width 77 height 14
type input "[DATE]"
click at [200, 165] on input "text" at bounding box center [214, 170] width 41 height 14
type input "2,087.16"
click at [298, 170] on input "text" at bounding box center [312, 170] width 41 height 14
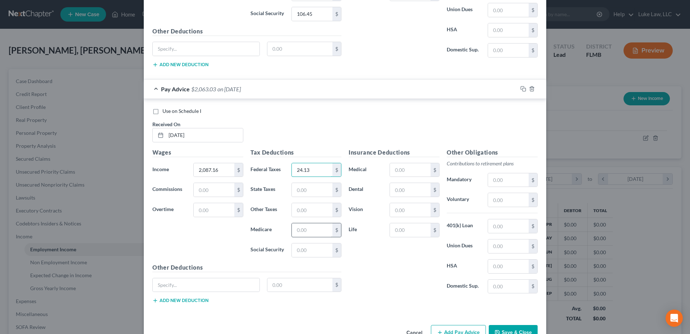
type input "24.13"
click at [294, 227] on input "text" at bounding box center [312, 230] width 41 height 14
click at [308, 166] on input "24.13" at bounding box center [312, 170] width 41 height 14
type input "269.15"
click at [292, 229] on input "text" at bounding box center [312, 230] width 41 height 14
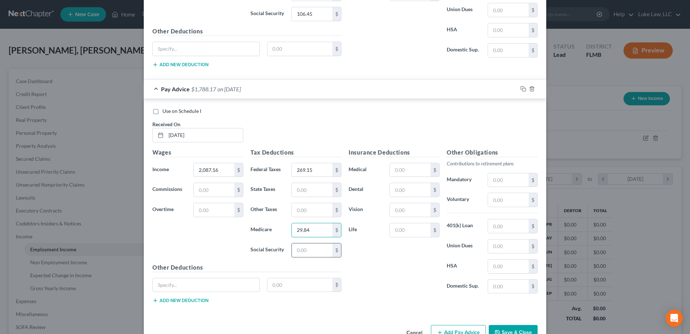
type input "29.84"
click at [301, 250] on input "text" at bounding box center [312, 250] width 41 height 14
type input "127.61"
click at [396, 170] on input "text" at bounding box center [410, 170] width 41 height 14
type input "24.13"
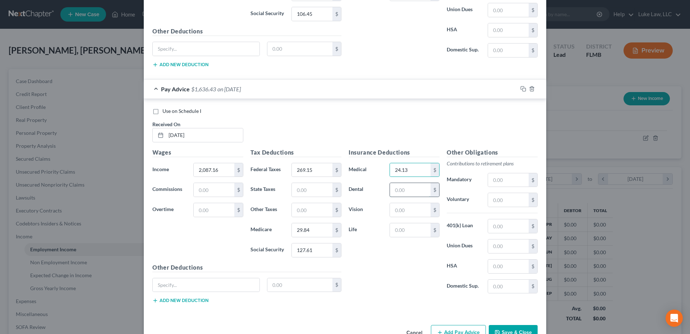
click at [393, 189] on input "text" at bounding box center [410, 190] width 41 height 14
type input "3.23"
click at [393, 212] on input "text" at bounding box center [410, 210] width 41 height 14
type input "1.61"
click at [489, 198] on input "text" at bounding box center [508, 200] width 41 height 14
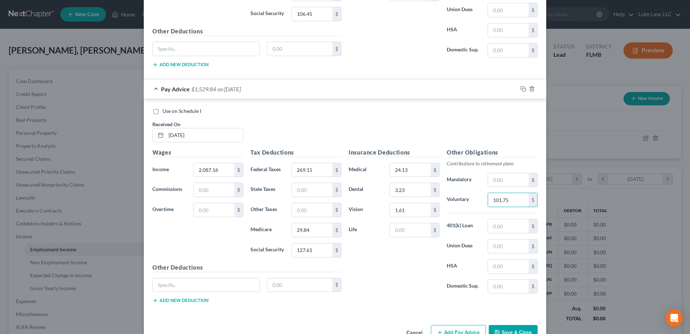
scroll to position [3265, 0]
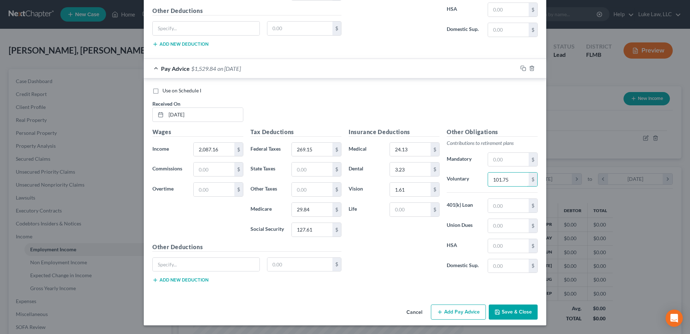
type input "101.75"
click at [458, 314] on button "Add Pay Advice" at bounding box center [458, 311] width 55 height 15
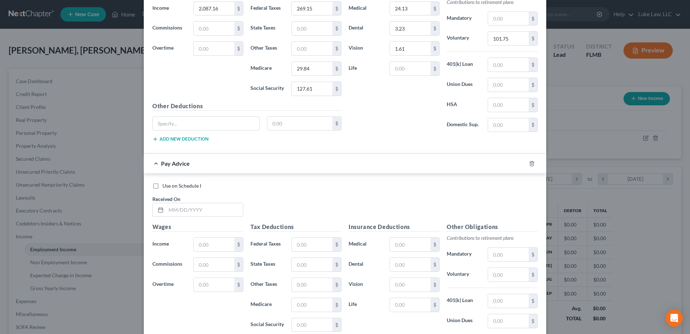
scroll to position [3409, 0]
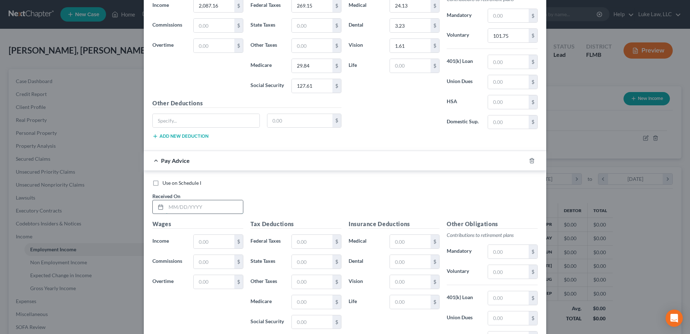
click at [183, 207] on input "text" at bounding box center [204, 207] width 77 height 14
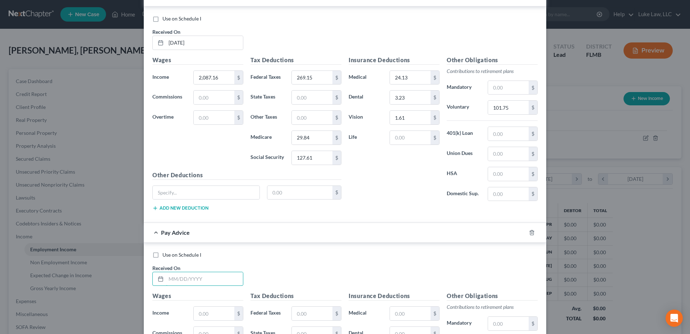
scroll to position [3301, 0]
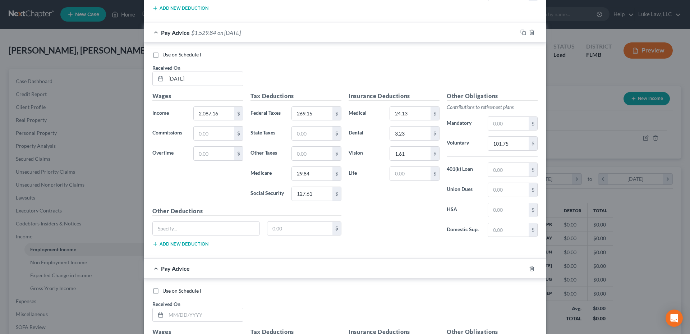
click at [392, 210] on div "Insurance Deductions Medical 24.13 $ Dental 3.23 $ Vision 1.61 $ Life $" at bounding box center [394, 167] width 98 height 151
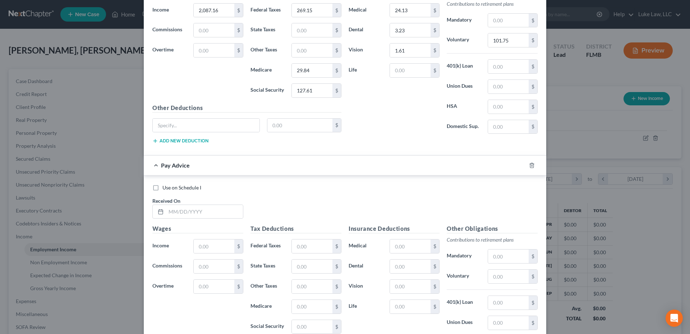
scroll to position [3481, 0]
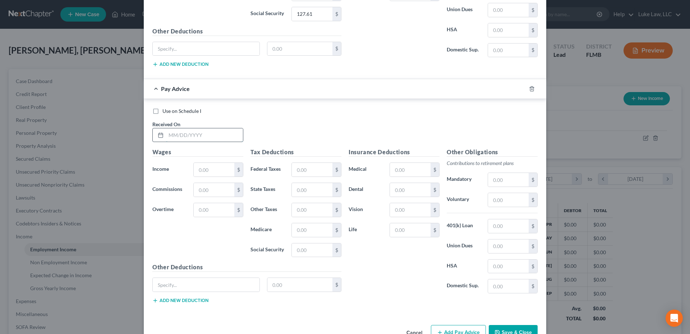
click at [188, 135] on input "text" at bounding box center [204, 135] width 77 height 14
type input "[DATE]"
click at [198, 172] on input "text" at bounding box center [214, 170] width 41 height 14
type input "1,732.93"
click at [298, 170] on input "text" at bounding box center [312, 170] width 41 height 14
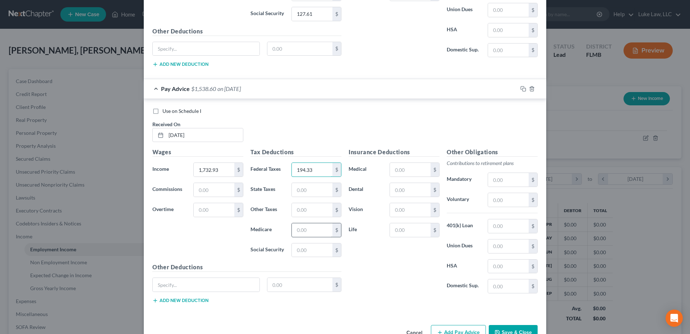
type input "194.33"
click at [298, 231] on input "text" at bounding box center [312, 230] width 41 height 14
type input "24.71"
click at [295, 250] on input "text" at bounding box center [312, 250] width 41 height 14
type input "105.64"
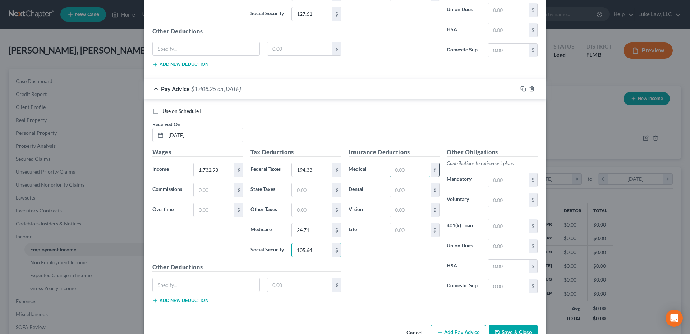
click at [392, 170] on input "text" at bounding box center [410, 170] width 41 height 14
type input "24.13"
click at [399, 190] on input "text" at bounding box center [410, 190] width 41 height 14
type input "3.23"
click at [395, 208] on input "text" at bounding box center [410, 210] width 41 height 14
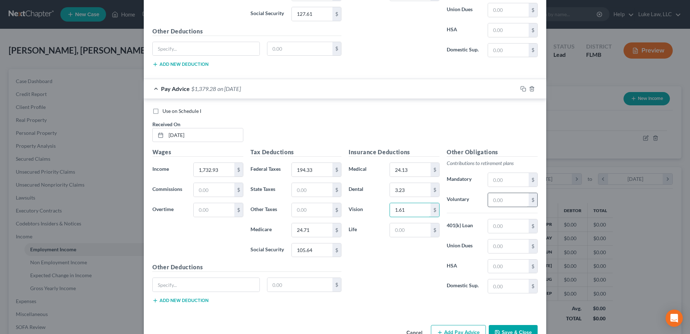
type input "1.61"
click at [506, 196] on input "text" at bounding box center [508, 200] width 41 height 14
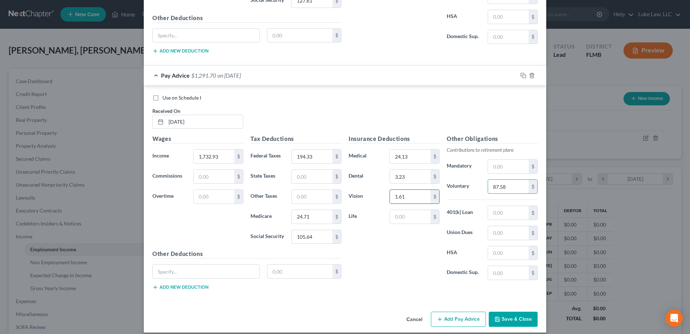
scroll to position [3501, 0]
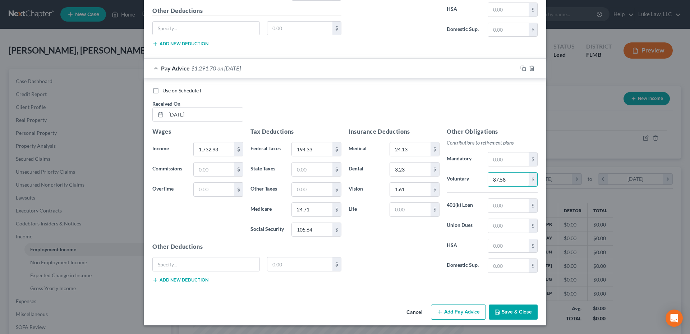
type input "87.58"
click at [446, 313] on button "Add Pay Advice" at bounding box center [458, 311] width 55 height 15
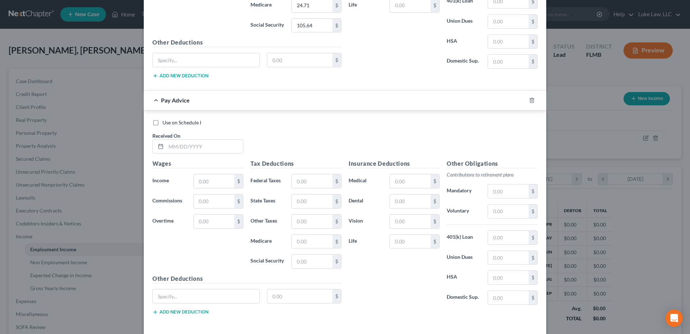
scroll to position [3717, 0]
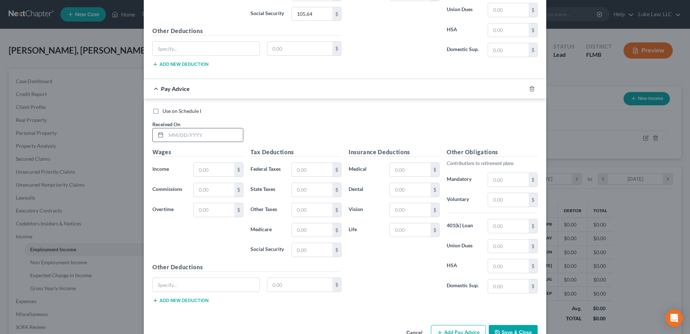
click at [176, 135] on input "text" at bounding box center [204, 135] width 77 height 14
type input "[DATE]"
click at [202, 170] on input "text" at bounding box center [214, 170] width 41 height 14
type input "2,146.48"
click at [297, 170] on input "text" at bounding box center [312, 170] width 41 height 14
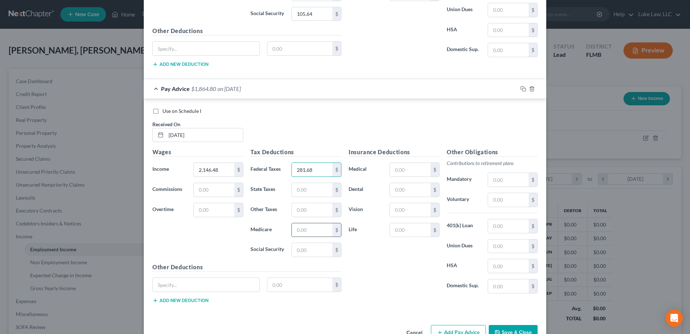
type input "281.68"
click at [298, 232] on input "text" at bounding box center [312, 230] width 41 height 14
type input "30.70"
click at [315, 253] on input "text" at bounding box center [312, 250] width 41 height 14
type input "131.29"
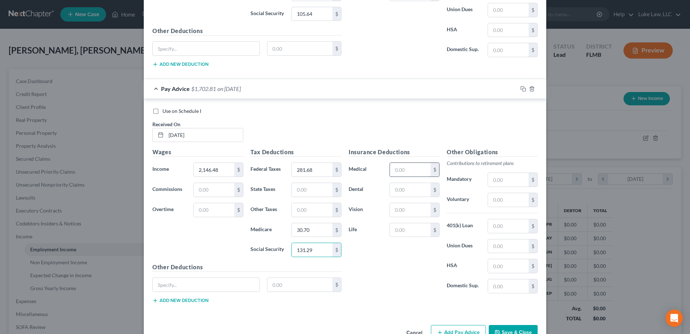
drag, startPoint x: 389, startPoint y: 169, endPoint x: 392, endPoint y: 173, distance: 4.7
click at [390, 169] on input "text" at bounding box center [410, 170] width 41 height 14
type input "24.13"
click at [393, 206] on input "text" at bounding box center [410, 210] width 41 height 14
type input "3.23"
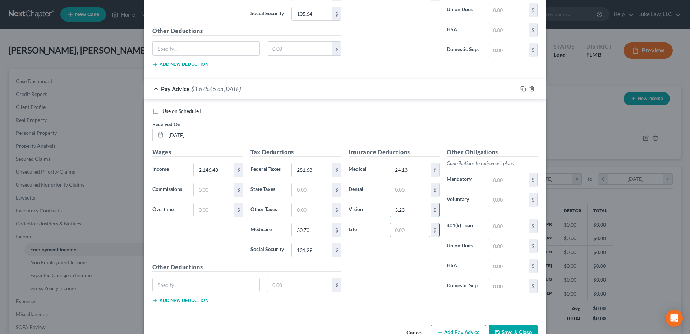
click at [395, 225] on input "text" at bounding box center [410, 230] width 41 height 14
click at [394, 191] on input "text" at bounding box center [410, 190] width 41 height 14
type input "1.61"
click at [498, 199] on input "text" at bounding box center [508, 200] width 41 height 14
type input "104.12"
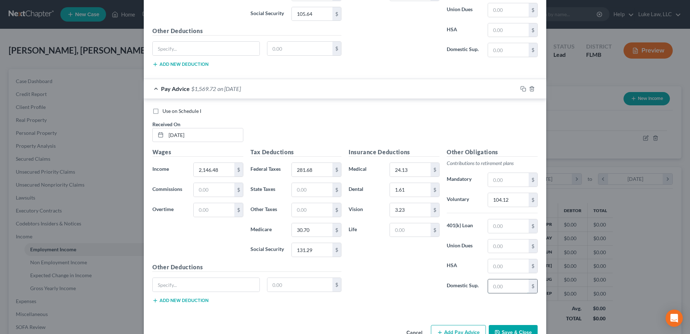
click at [497, 288] on input "text" at bounding box center [508, 286] width 41 height 14
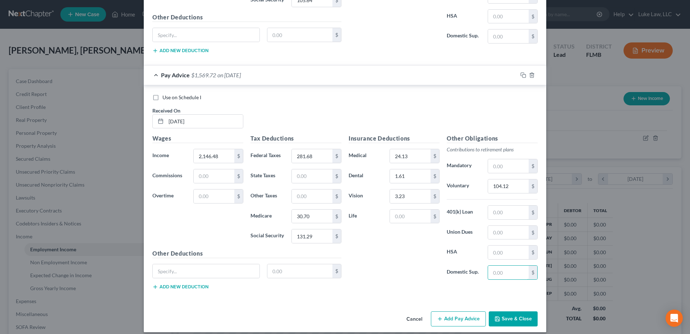
scroll to position [3737, 0]
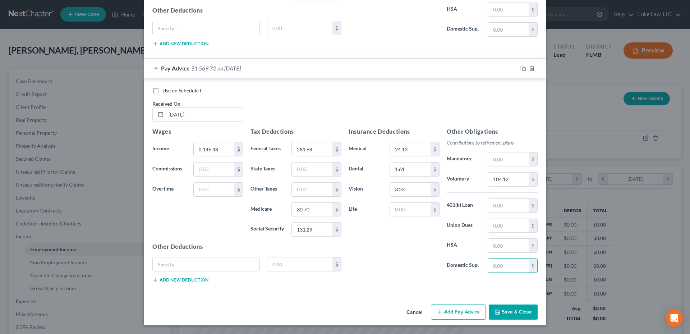
drag, startPoint x: 456, startPoint y: 315, endPoint x: 466, endPoint y: 230, distance: 85.1
click at [456, 314] on button "Add Pay Advice" at bounding box center [458, 311] width 55 height 15
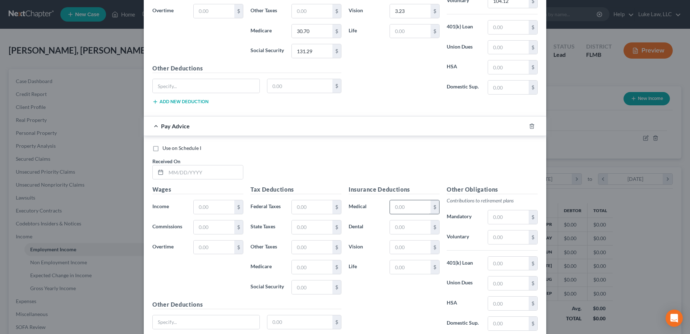
scroll to position [3917, 0]
click at [193, 169] on input "text" at bounding box center [204, 171] width 77 height 14
type input "[DATE]"
click at [202, 206] on input "text" at bounding box center [214, 206] width 41 height 14
type input "2,116.30"
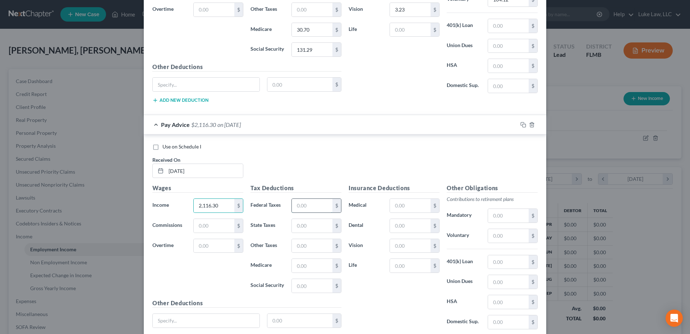
click at [308, 209] on input "text" at bounding box center [312, 206] width 41 height 14
type input "275.30"
click at [297, 266] on input "text" at bounding box center [312, 266] width 41 height 14
type input "30.27"
click at [299, 284] on input "text" at bounding box center [312, 286] width 41 height 14
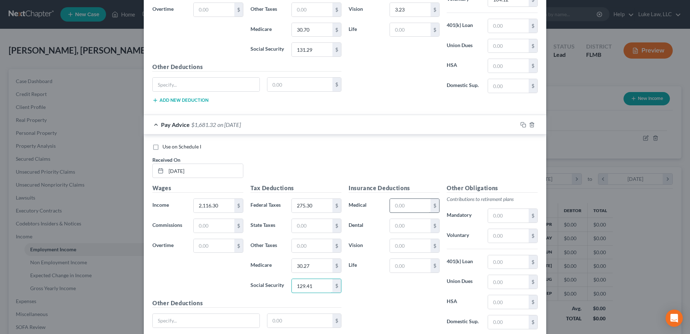
type input "129.41"
click at [396, 207] on input "text" at bounding box center [410, 206] width 41 height 14
type input "24.13"
click at [396, 229] on input "text" at bounding box center [410, 226] width 41 height 14
type input "3.23"
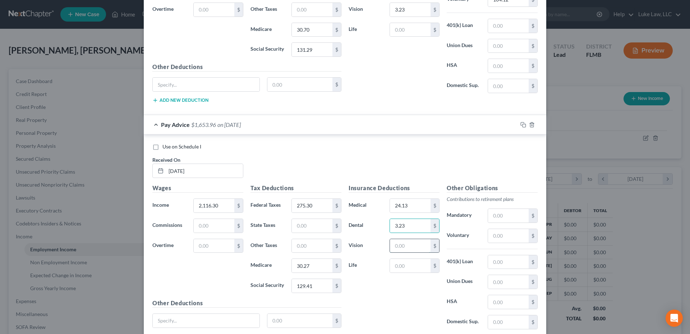
click at [402, 246] on input "text" at bounding box center [410, 246] width 41 height 14
type input "1.61"
click at [490, 234] on input "text" at bounding box center [508, 236] width 41 height 14
type input "102.92"
click at [506, 261] on input "text" at bounding box center [508, 262] width 41 height 14
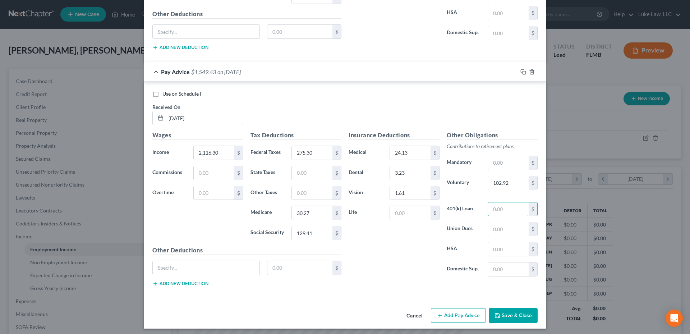
scroll to position [3973, 0]
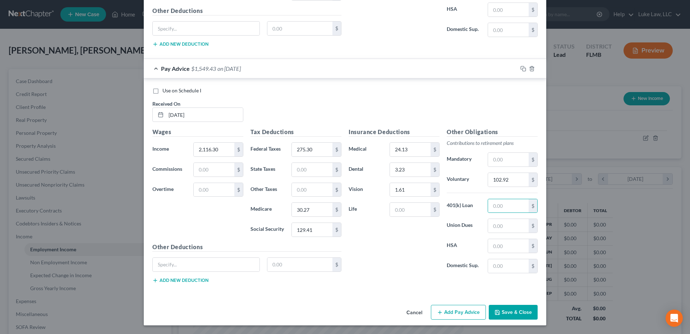
drag, startPoint x: 462, startPoint y: 311, endPoint x: 453, endPoint y: 243, distance: 69.1
click at [461, 311] on button "Add Pay Advice" at bounding box center [458, 312] width 55 height 15
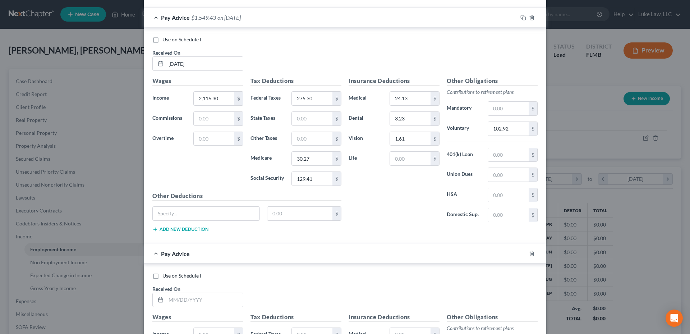
scroll to position [4153, 0]
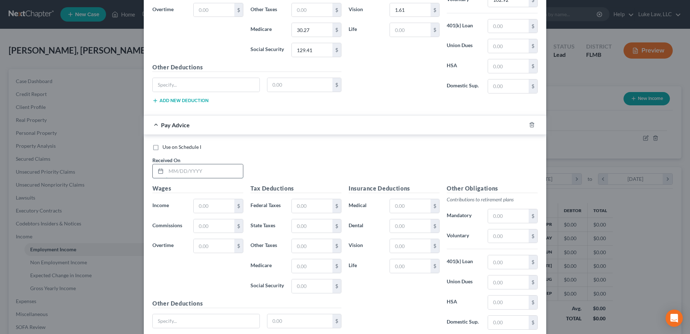
click at [189, 170] on input "text" at bounding box center [204, 171] width 77 height 14
type input "[DATE]"
click at [200, 207] on input "text" at bounding box center [214, 206] width 41 height 14
type input "3,976.76"
click at [299, 205] on input "text" at bounding box center [312, 206] width 41 height 14
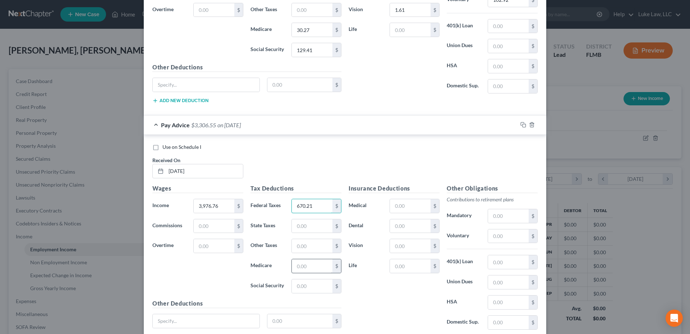
type input "670.21"
click at [296, 267] on input "text" at bounding box center [312, 266] width 41 height 14
type input "57.24"
click at [295, 287] on input "text" at bounding box center [312, 286] width 41 height 14
type input "244.77"
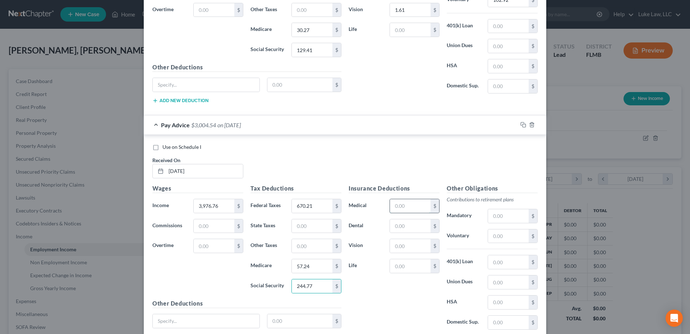
click at [396, 207] on input "text" at bounding box center [410, 206] width 41 height 14
type input "24.13"
click at [399, 228] on input "text" at bounding box center [410, 226] width 41 height 14
type input "3.23"
click at [386, 242] on div "$" at bounding box center [414, 246] width 57 height 14
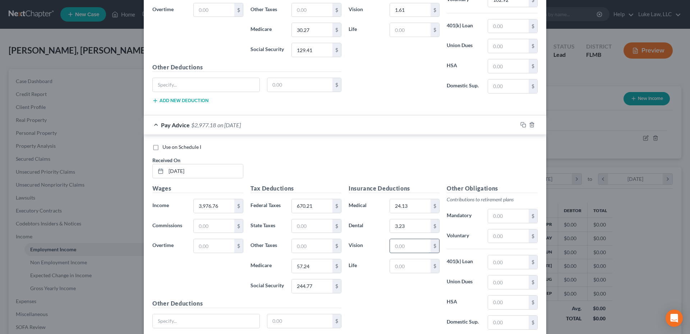
click at [393, 243] on input "text" at bounding box center [410, 246] width 41 height 14
type input "1.61"
click at [492, 238] on input "text" at bounding box center [508, 236] width 41 height 14
type input "195.28"
click at [490, 263] on input "text" at bounding box center [508, 262] width 41 height 14
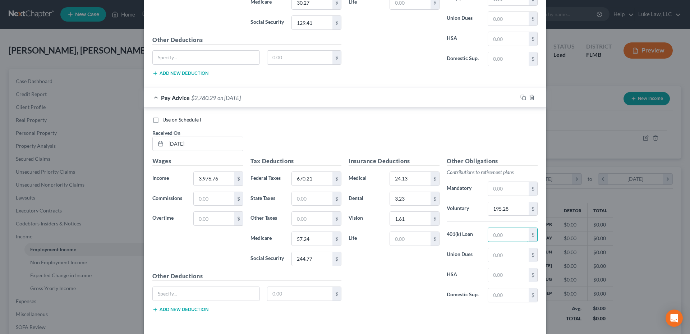
scroll to position [4209, 0]
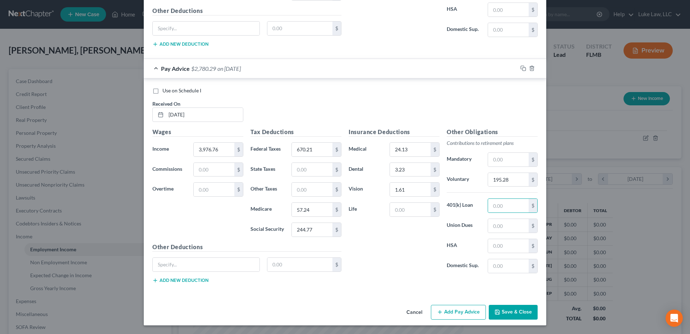
click at [454, 315] on button "Add Pay Advice" at bounding box center [458, 312] width 55 height 15
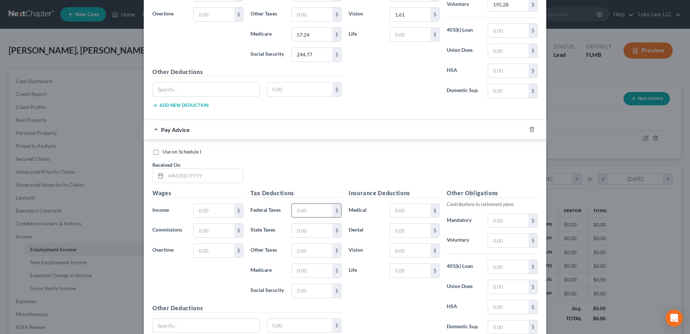
scroll to position [4389, 0]
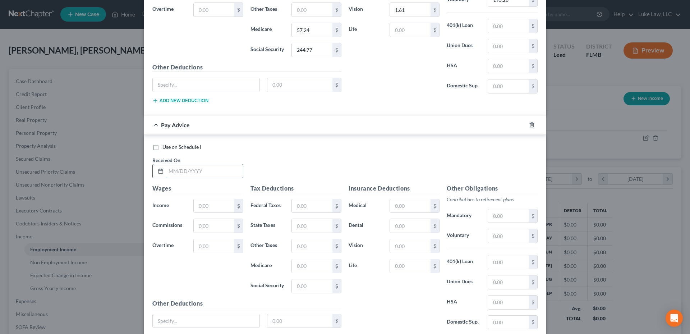
click at [175, 170] on input "text" at bounding box center [204, 171] width 77 height 14
type input "[DATE]"
click at [197, 209] on input "text" at bounding box center [214, 206] width 41 height 14
type input "2,178.87"
click at [299, 203] on input "text" at bounding box center [312, 206] width 41 height 14
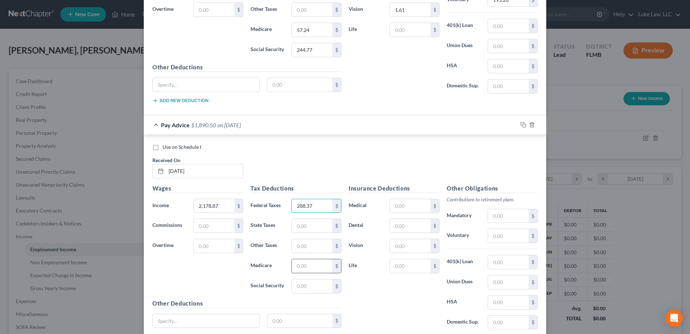
type input "288.37"
click at [296, 267] on input "text" at bounding box center [312, 266] width 41 height 14
type input "31.17"
click at [304, 282] on input "text" at bounding box center [312, 286] width 41 height 14
type input "133.29"
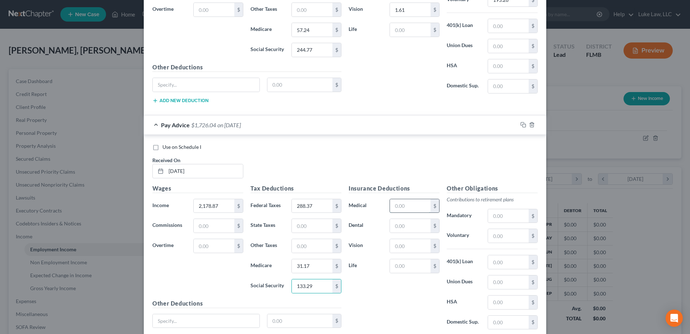
click at [400, 208] on input "text" at bounding box center [410, 206] width 41 height 14
type input "24.13"
click at [403, 224] on input "text" at bounding box center [410, 226] width 41 height 14
type input "3.23"
click at [408, 241] on input "text" at bounding box center [410, 246] width 41 height 14
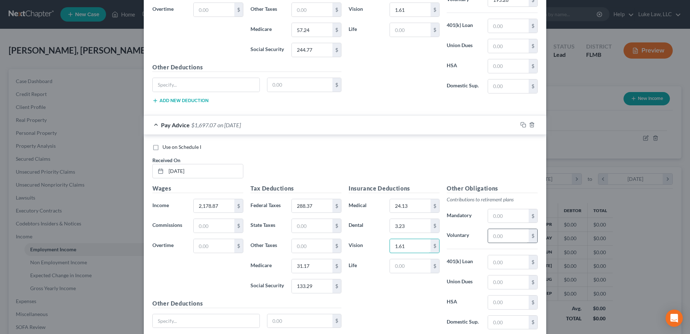
type input "1.61"
click at [503, 235] on input "text" at bounding box center [508, 236] width 41 height 14
type input "106.07"
click at [490, 257] on input "text" at bounding box center [508, 262] width 41 height 14
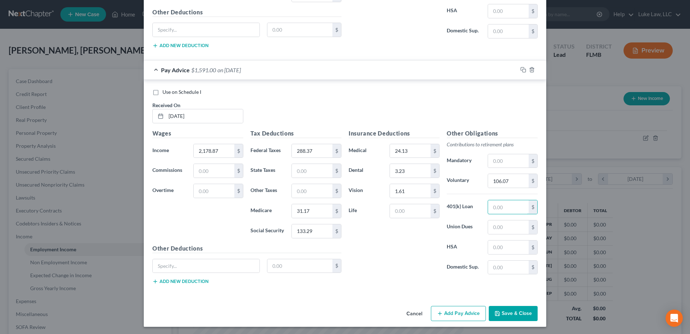
scroll to position [4445, 0]
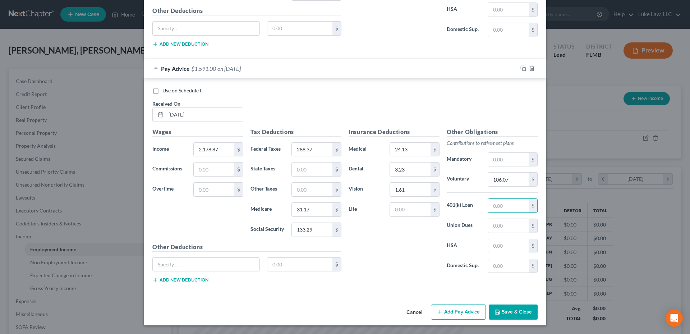
drag, startPoint x: 460, startPoint y: 311, endPoint x: 406, endPoint y: 155, distance: 165.0
click at [460, 310] on button "Add Pay Advice" at bounding box center [458, 311] width 55 height 15
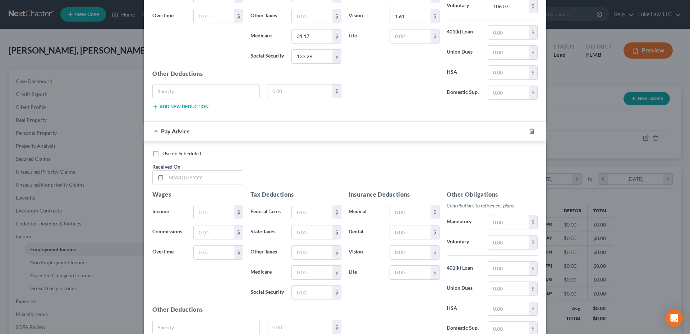
scroll to position [4625, 0]
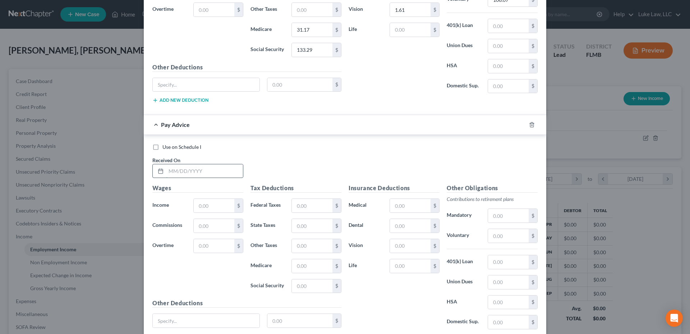
click at [197, 167] on input "text" at bounding box center [204, 171] width 77 height 14
type input "[DATE]"
click at [220, 207] on input "text" at bounding box center [214, 206] width 41 height 14
type input "1,739.88"
click at [296, 204] on input "text" at bounding box center [312, 206] width 41 height 14
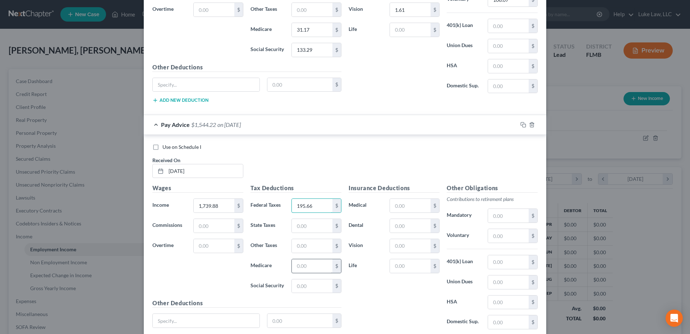
type input "195.66"
click at [310, 263] on input "text" at bounding box center [312, 266] width 41 height 14
type input "24.81"
click at [299, 284] on input "text" at bounding box center [312, 286] width 41 height 14
type input "106.08"
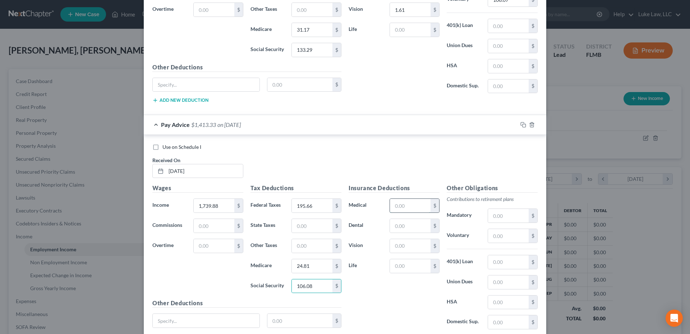
click at [409, 207] on input "text" at bounding box center [410, 206] width 41 height 14
type input "24.13"
click at [401, 227] on input "text" at bounding box center [410, 226] width 41 height 14
type input "3.23"
click at [405, 243] on input "text" at bounding box center [410, 246] width 41 height 14
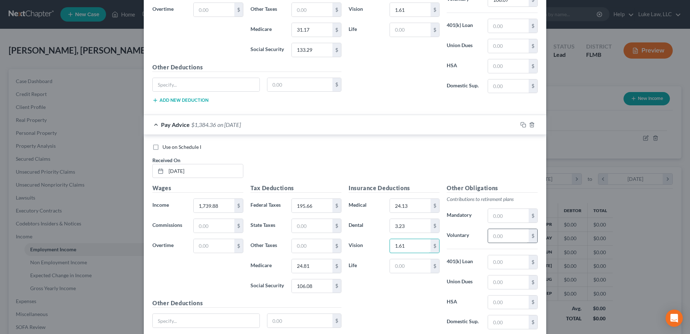
type input "1.61"
click at [494, 236] on input "text" at bounding box center [508, 236] width 41 height 14
type input "88.51"
click at [497, 260] on input "text" at bounding box center [508, 262] width 41 height 14
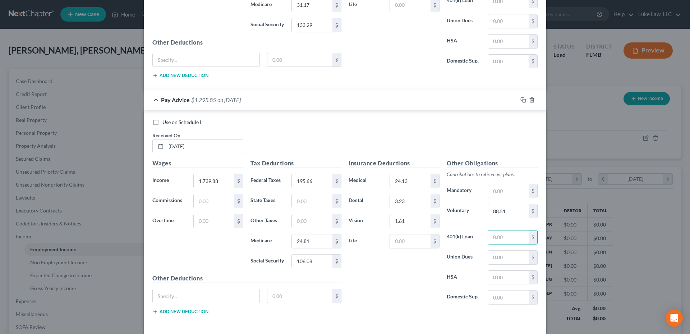
scroll to position [4681, 0]
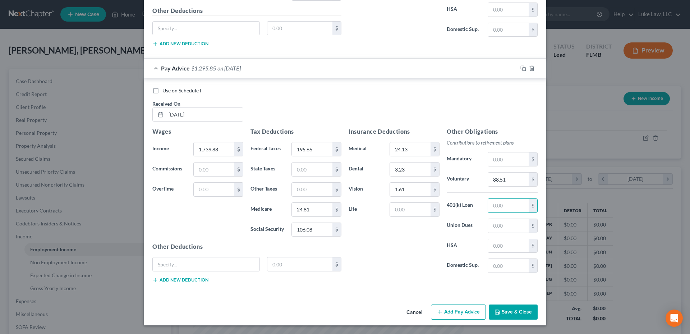
drag, startPoint x: 450, startPoint y: 311, endPoint x: 382, endPoint y: 205, distance: 126.1
click at [449, 311] on button "Add Pay Advice" at bounding box center [458, 311] width 55 height 15
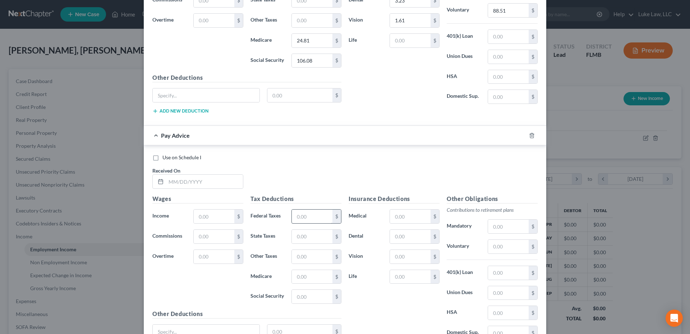
scroll to position [4861, 0]
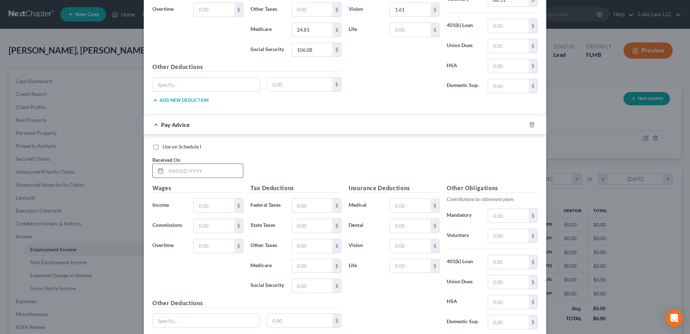
click at [175, 169] on input "text" at bounding box center [204, 171] width 77 height 14
type input "[DATE]"
click at [200, 204] on input "text" at bounding box center [214, 206] width 41 height 14
type input "1,313.50"
click at [301, 201] on input "text" at bounding box center [312, 206] width 41 height 14
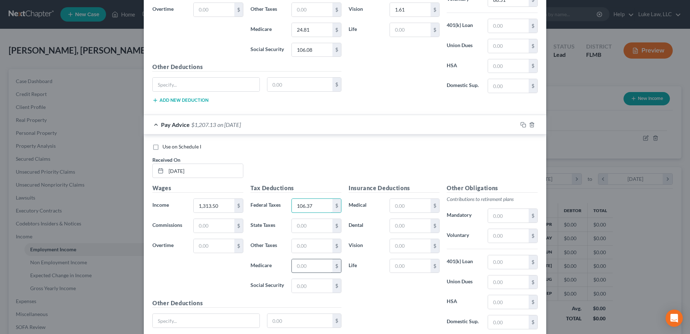
type input "106.37"
click at [300, 267] on input "text" at bounding box center [312, 266] width 41 height 14
type input "18.63"
click at [296, 287] on input "text" at bounding box center [312, 286] width 41 height 14
type input "79.64"
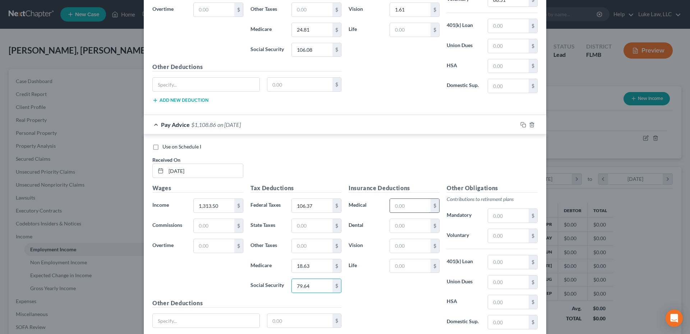
click at [399, 206] on input "text" at bounding box center [410, 206] width 41 height 14
click at [397, 227] on input "text" at bounding box center [410, 226] width 41 height 14
click at [393, 247] on input "text" at bounding box center [410, 246] width 41 height 14
click at [506, 235] on input "text" at bounding box center [508, 236] width 41 height 14
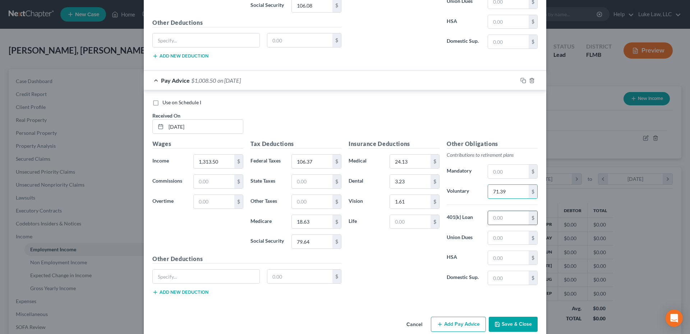
scroll to position [4917, 0]
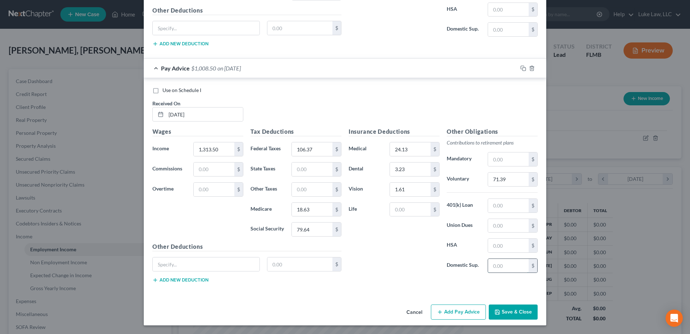
click at [499, 264] on input "text" at bounding box center [508, 266] width 41 height 14
click at [513, 314] on button "Save & Close" at bounding box center [513, 311] width 49 height 15
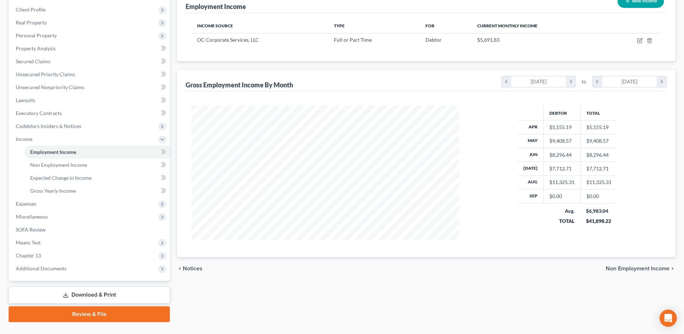
scroll to position [108, 0]
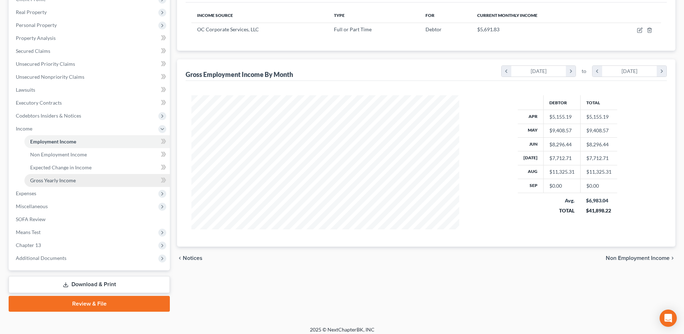
click at [69, 180] on span "Gross Yearly Income" at bounding box center [53, 180] width 46 height 6
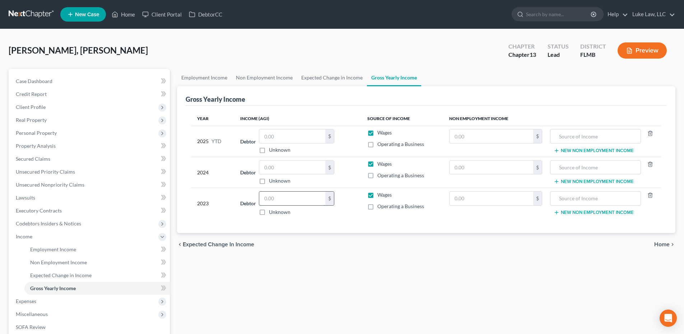
click at [275, 200] on input "text" at bounding box center [292, 199] width 66 height 14
click at [273, 164] on input "text" at bounding box center [292, 168] width 66 height 14
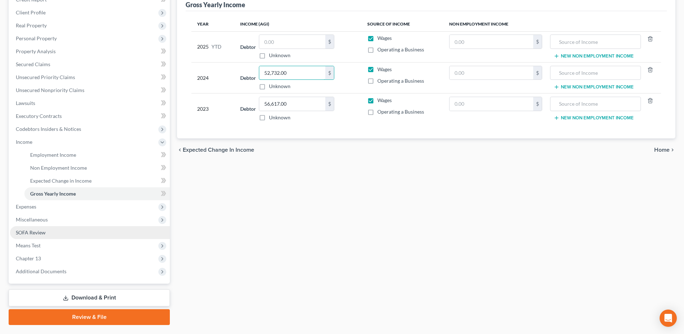
scroll to position [113, 0]
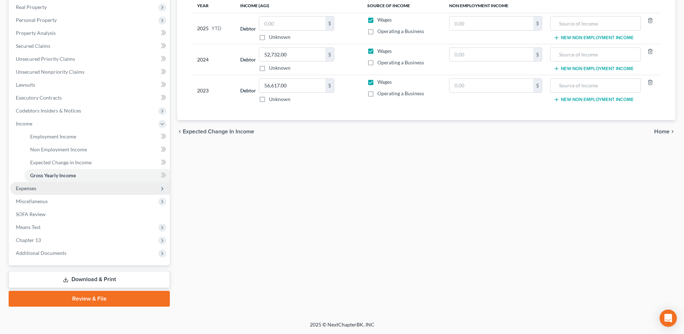
click at [27, 190] on span "Expenses" at bounding box center [26, 188] width 20 height 6
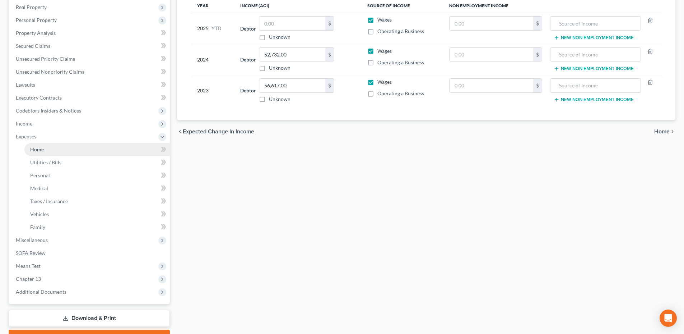
click at [40, 150] on span "Home" at bounding box center [37, 149] width 14 height 6
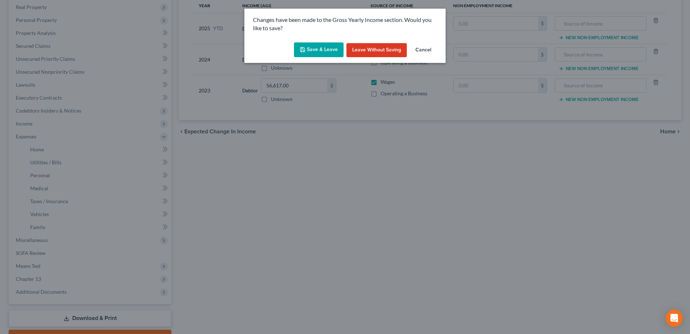
click at [321, 49] on button "Save & Leave" at bounding box center [319, 49] width 50 height 15
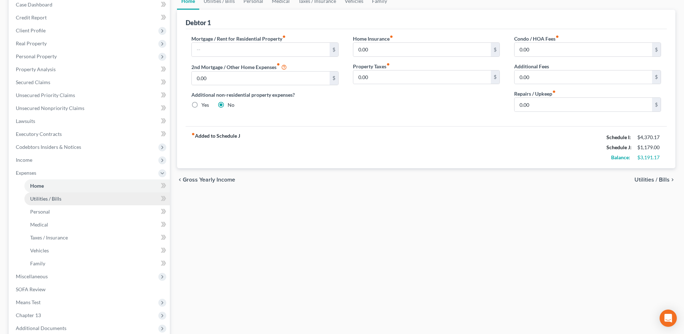
scroll to position [144, 0]
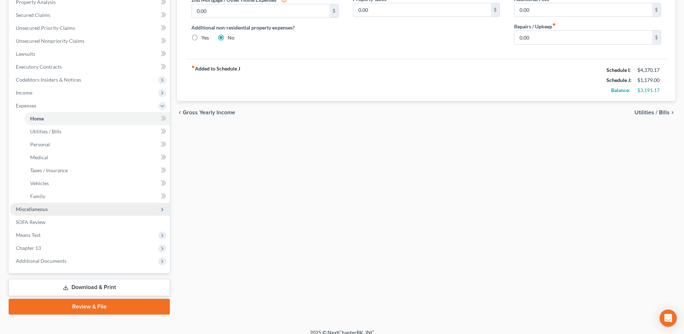
click at [38, 210] on span "Miscellaneous" at bounding box center [32, 209] width 32 height 6
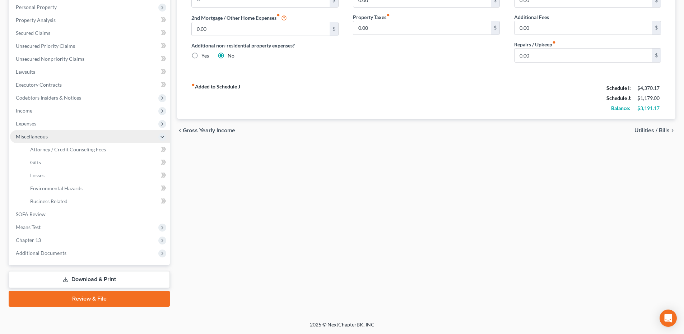
scroll to position [126, 0]
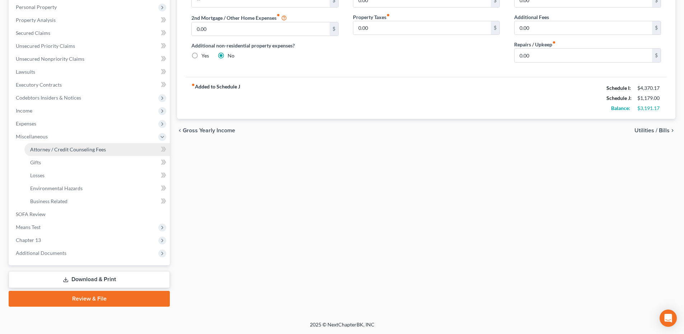
click at [72, 150] on span "Attorney / Credit Counseling Fees" at bounding box center [68, 149] width 76 height 6
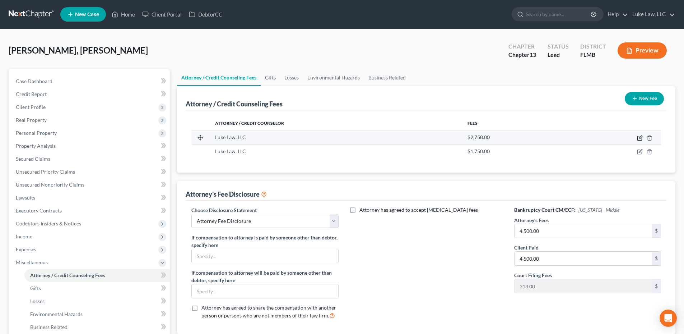
click at [641, 136] on icon "button" at bounding box center [640, 138] width 6 height 6
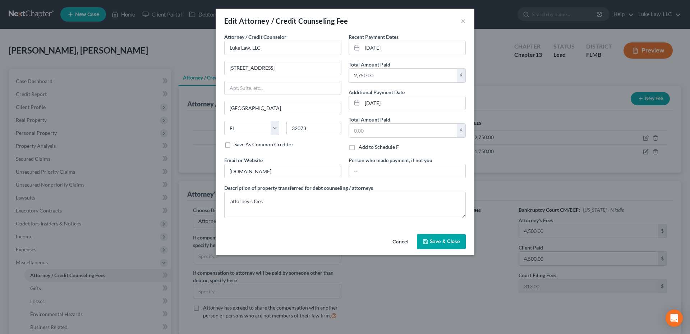
click at [448, 244] on span "Save & Close" at bounding box center [445, 241] width 30 height 6
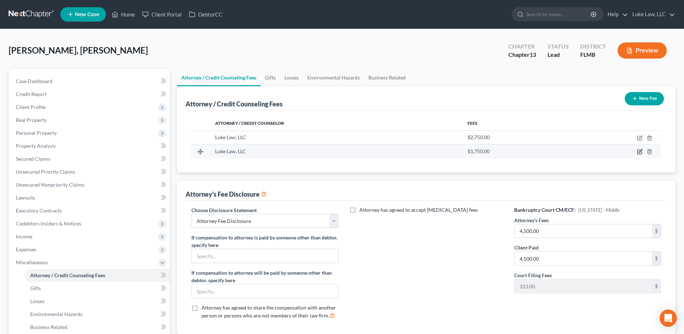
click at [642, 151] on icon "button" at bounding box center [640, 152] width 6 height 6
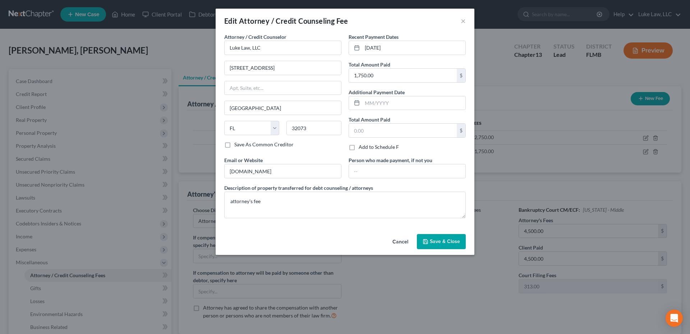
click at [453, 241] on span "Save & Close" at bounding box center [445, 241] width 30 height 6
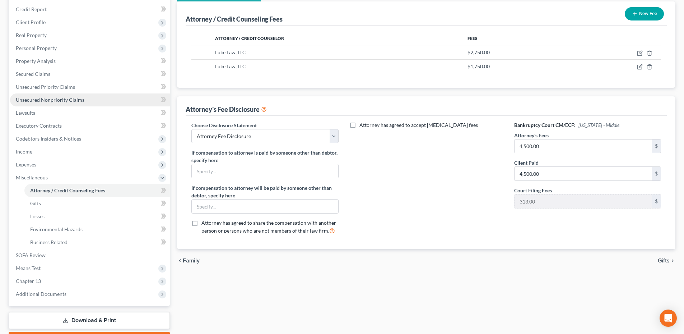
scroll to position [108, 0]
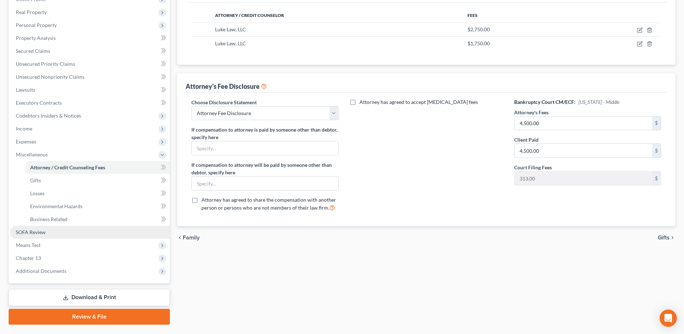
click at [30, 235] on link "SOFA Review" at bounding box center [90, 232] width 160 height 13
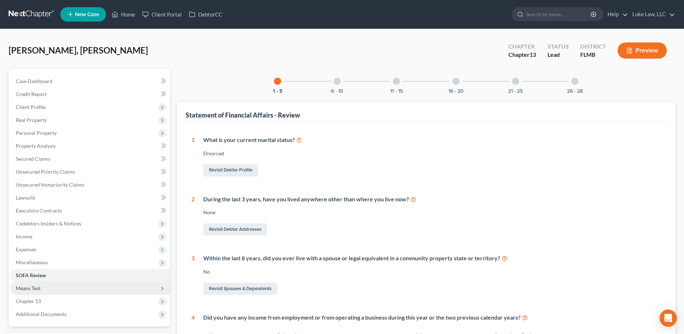
click at [43, 289] on span "Means Test" at bounding box center [90, 288] width 160 height 13
click at [55, 300] on span "Means Test Qualifier" at bounding box center [53, 301] width 46 height 6
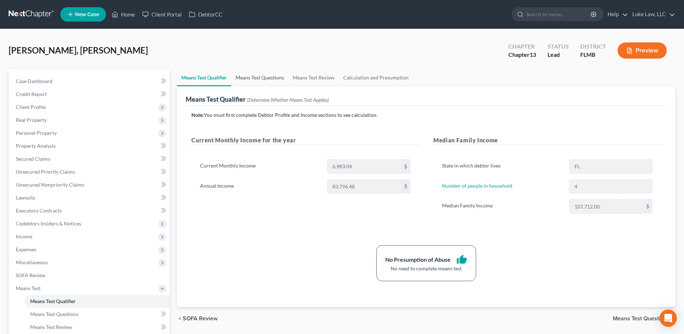
click at [280, 76] on link "Means Test Questions" at bounding box center [259, 77] width 57 height 17
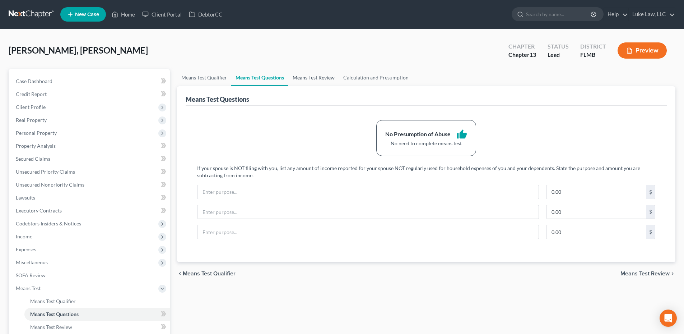
click at [299, 78] on link "Means Test Review" at bounding box center [314, 77] width 51 height 17
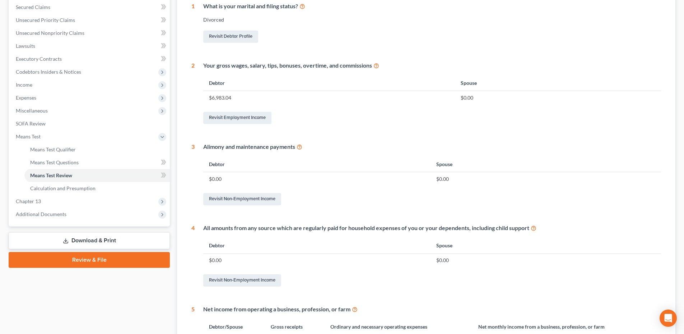
scroll to position [180, 0]
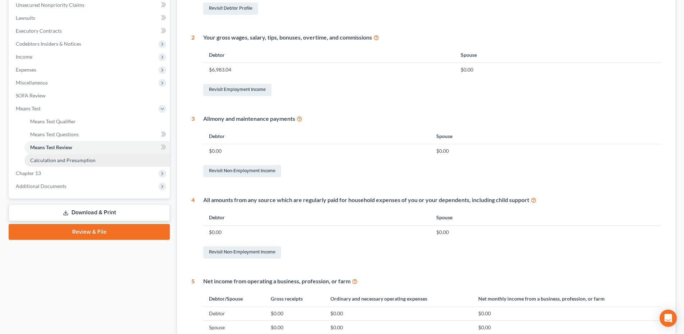
click at [94, 159] on link "Calculation and Presumption" at bounding box center [97, 160] width 146 height 13
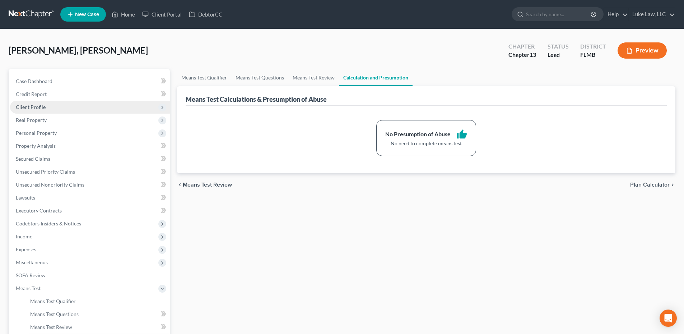
click at [45, 107] on span "Client Profile" at bounding box center [31, 107] width 30 height 6
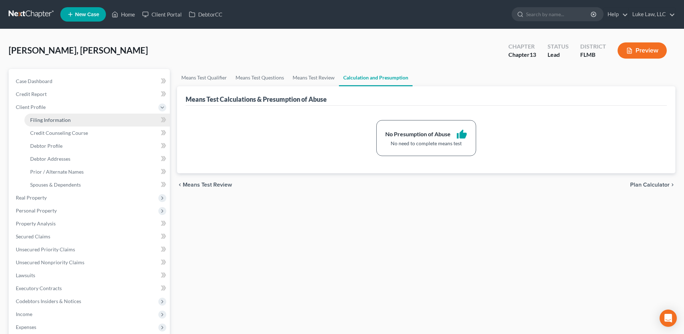
click at [47, 121] on span "Filing Information" at bounding box center [50, 120] width 41 height 6
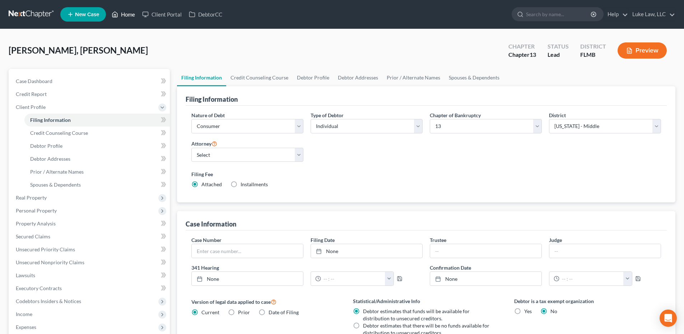
click at [125, 12] on link "Home" at bounding box center [123, 14] width 31 height 13
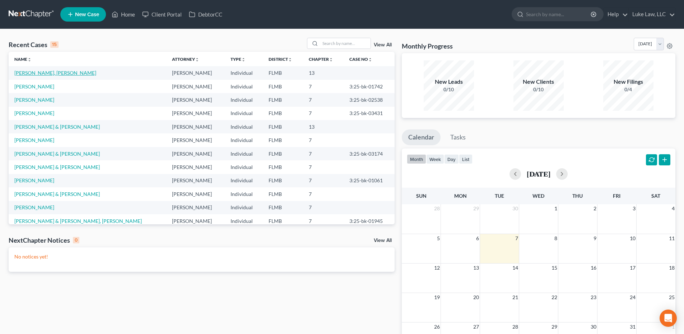
click at [34, 71] on link "[PERSON_NAME], [PERSON_NAME]" at bounding box center [55, 73] width 82 height 6
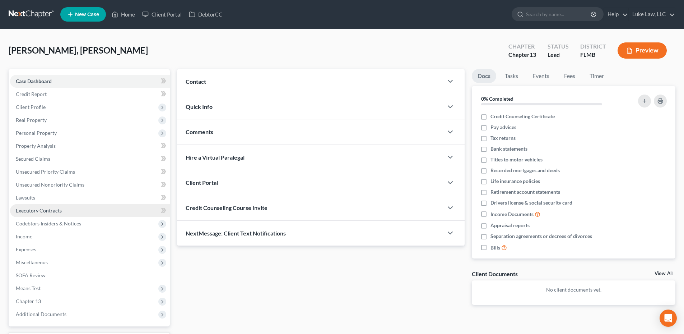
click at [45, 210] on span "Executory Contracts" at bounding box center [39, 210] width 46 height 6
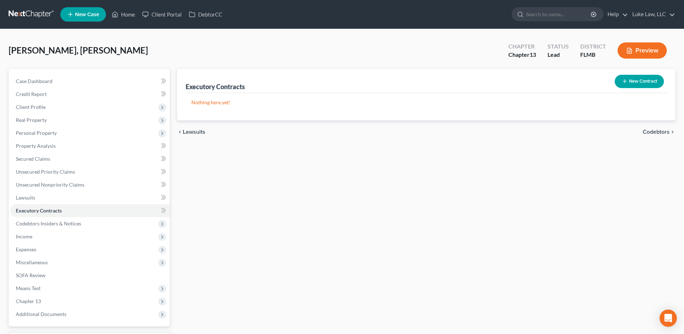
click at [631, 79] on button "New Contract" at bounding box center [639, 81] width 49 height 13
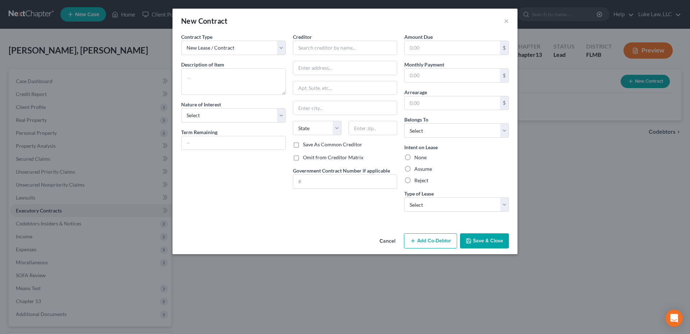
click at [385, 241] on button "Cancel" at bounding box center [387, 241] width 27 height 14
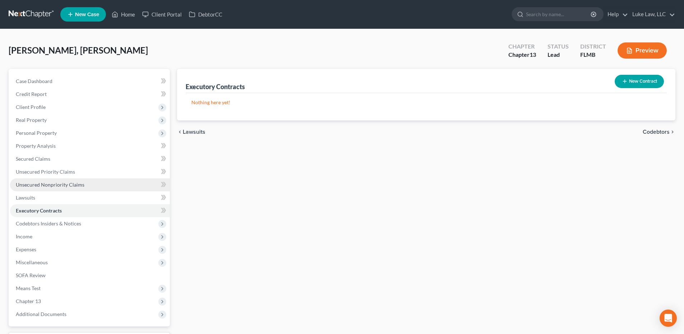
click at [53, 184] on span "Unsecured Nonpriority Claims" at bounding box center [50, 184] width 69 height 6
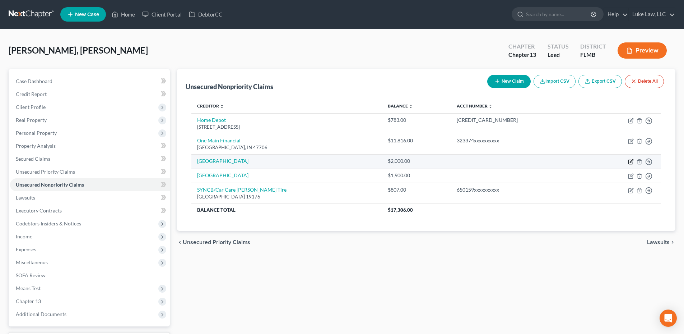
click at [629, 163] on icon "button" at bounding box center [631, 162] width 4 height 4
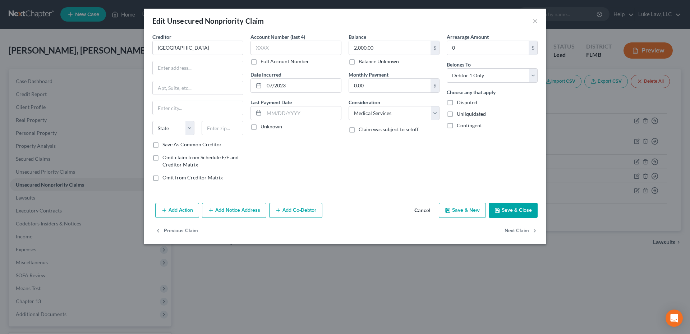
click at [260, 62] on label "Full Account Number" at bounding box center [284, 61] width 49 height 7
click at [263, 62] on input "Full Account Number" at bounding box center [265, 60] width 5 height 5
click at [260, 49] on input "text" at bounding box center [295, 48] width 91 height 14
click at [514, 208] on button "Save & Close" at bounding box center [513, 210] width 49 height 15
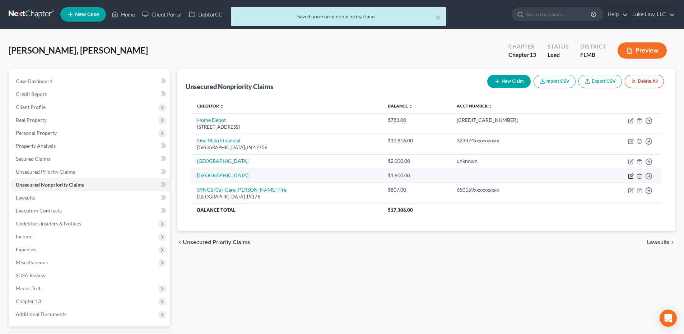
click at [630, 176] on icon "button" at bounding box center [631, 176] width 6 height 6
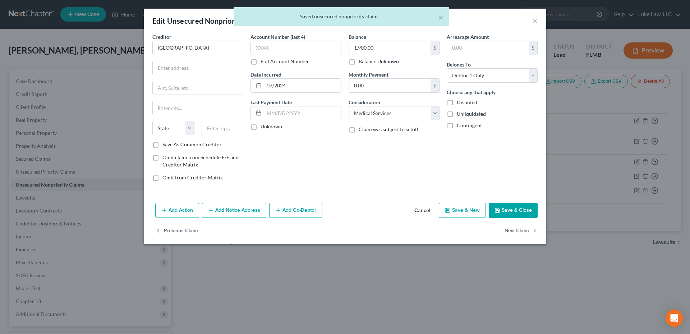
click at [260, 63] on label "Full Account Number" at bounding box center [284, 61] width 49 height 7
click at [263, 63] on input "Full Account Number" at bounding box center [265, 60] width 5 height 5
click at [263, 47] on input "text" at bounding box center [295, 48] width 91 height 14
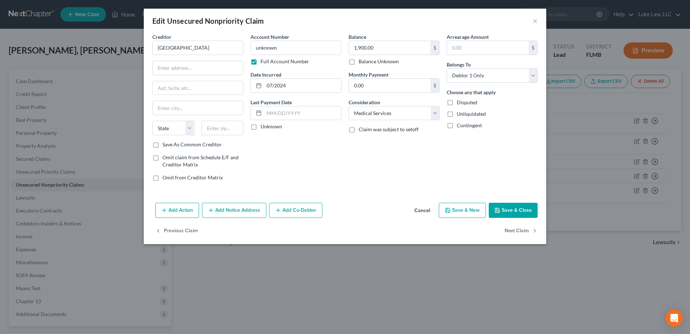
click at [501, 211] on button "Save & Close" at bounding box center [513, 210] width 49 height 15
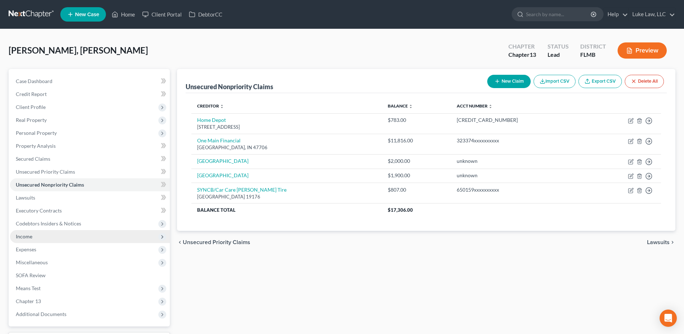
click at [45, 239] on span "Income" at bounding box center [90, 236] width 160 height 13
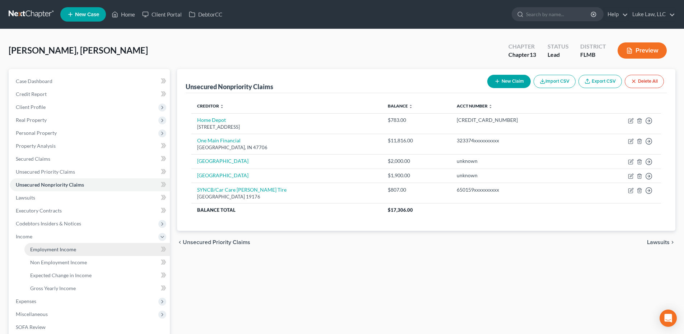
click at [54, 250] on span "Employment Income" at bounding box center [53, 249] width 46 height 6
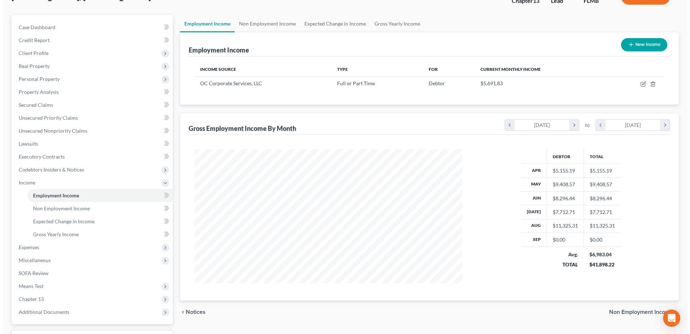
scroll to position [5, 0]
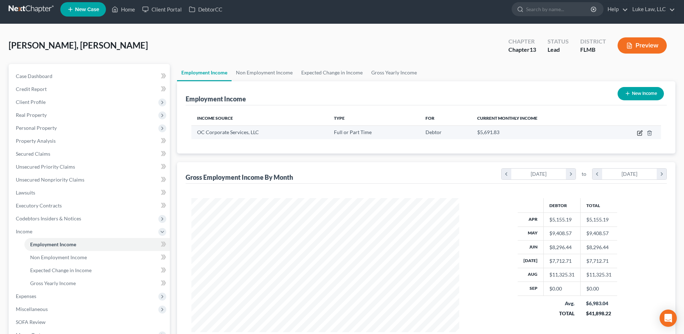
click at [640, 133] on icon "button" at bounding box center [640, 131] width 3 height 3
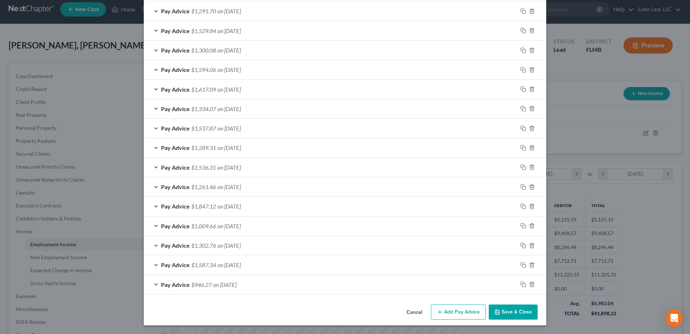
scroll to position [372, 0]
drag, startPoint x: 441, startPoint y: 309, endPoint x: 418, endPoint y: 255, distance: 58.2
click at [442, 308] on button "Add Pay Advice" at bounding box center [458, 311] width 55 height 15
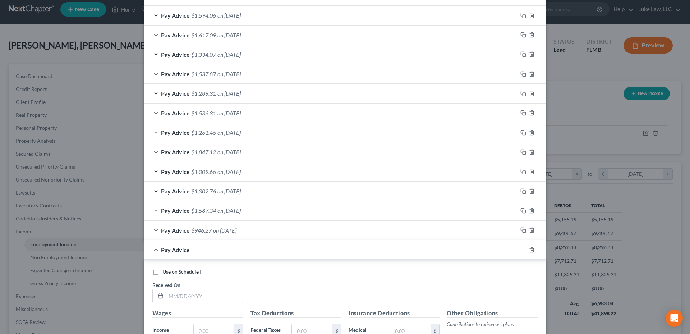
scroll to position [551, 0]
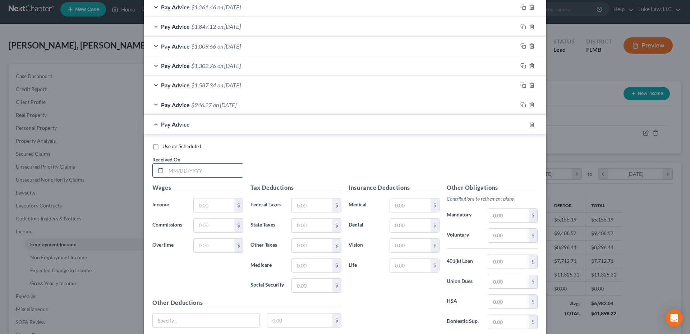
click at [191, 165] on input "text" at bounding box center [204, 170] width 77 height 14
click at [210, 205] on input "text" at bounding box center [214, 205] width 41 height 14
click at [321, 203] on input "text" at bounding box center [312, 205] width 41 height 14
click at [297, 264] on input "text" at bounding box center [312, 266] width 41 height 14
click at [311, 285] on input "text" at bounding box center [312, 285] width 41 height 14
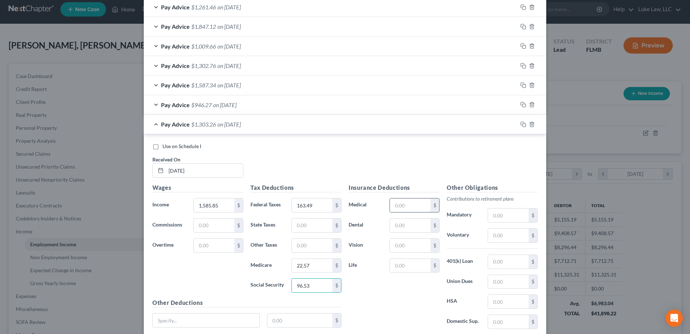
click at [393, 206] on input "text" at bounding box center [410, 205] width 41 height 14
click at [403, 219] on input "text" at bounding box center [410, 225] width 41 height 14
click at [404, 248] on input "text" at bounding box center [410, 246] width 41 height 14
click at [498, 235] on input "text" at bounding box center [508, 236] width 41 height 14
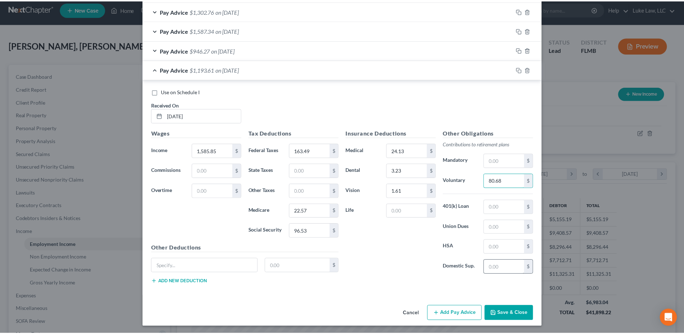
scroll to position [607, 0]
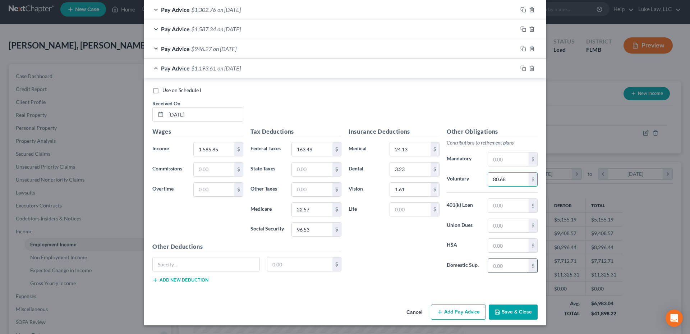
click at [494, 267] on input "text" at bounding box center [508, 266] width 41 height 14
click at [503, 312] on button "Save & Close" at bounding box center [513, 311] width 49 height 15
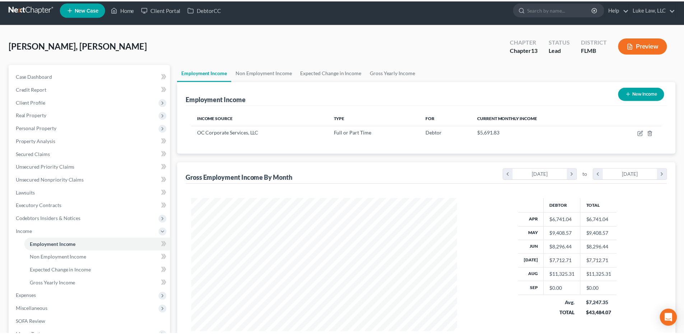
scroll to position [359175, 359026]
